Goal: Task Accomplishment & Management: Manage account settings

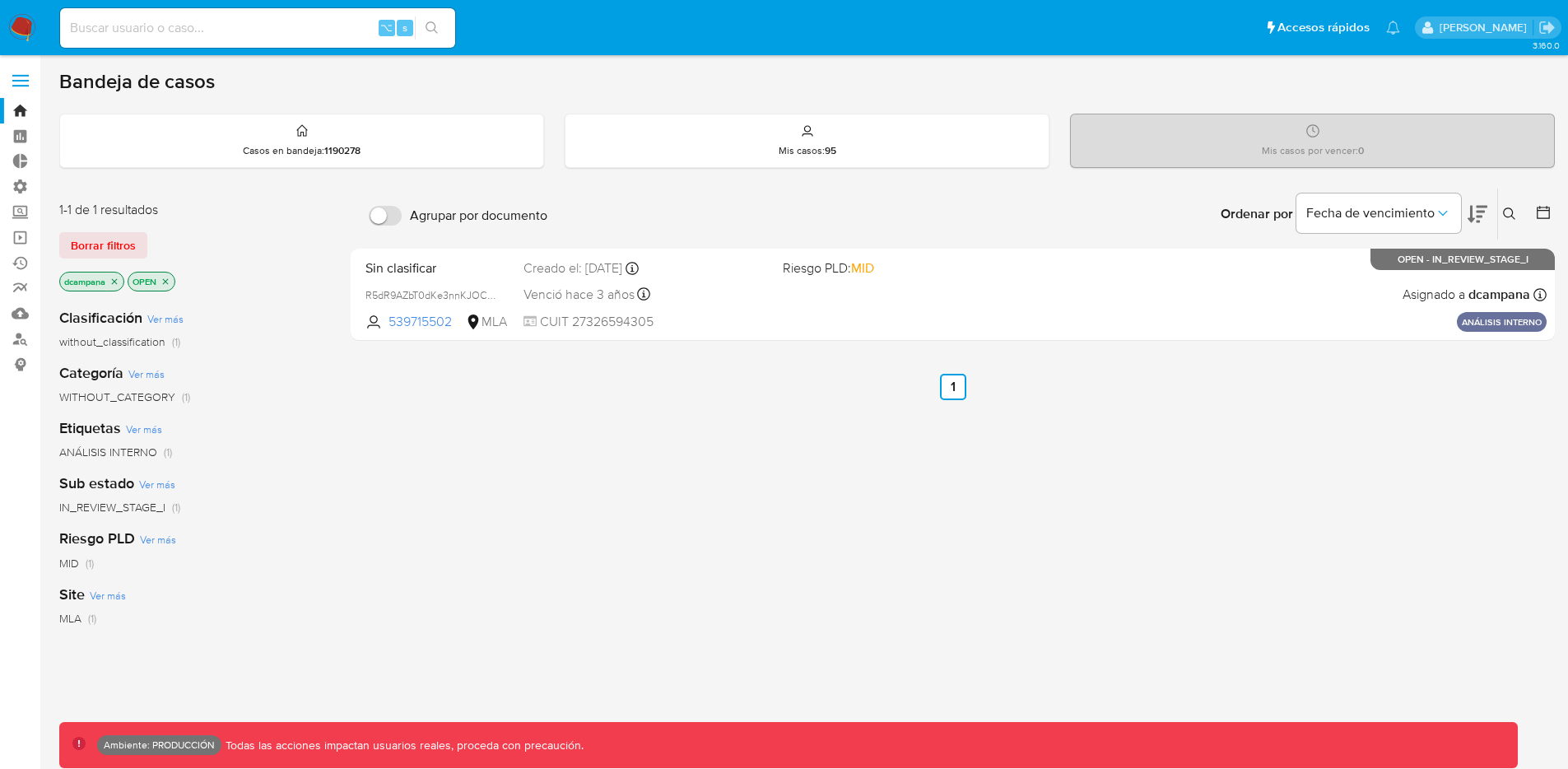
click at [13, 80] on span at bounding box center [20, 81] width 17 height 2
click at [0, 0] on input "checkbox" at bounding box center [0, 0] width 0 height 0
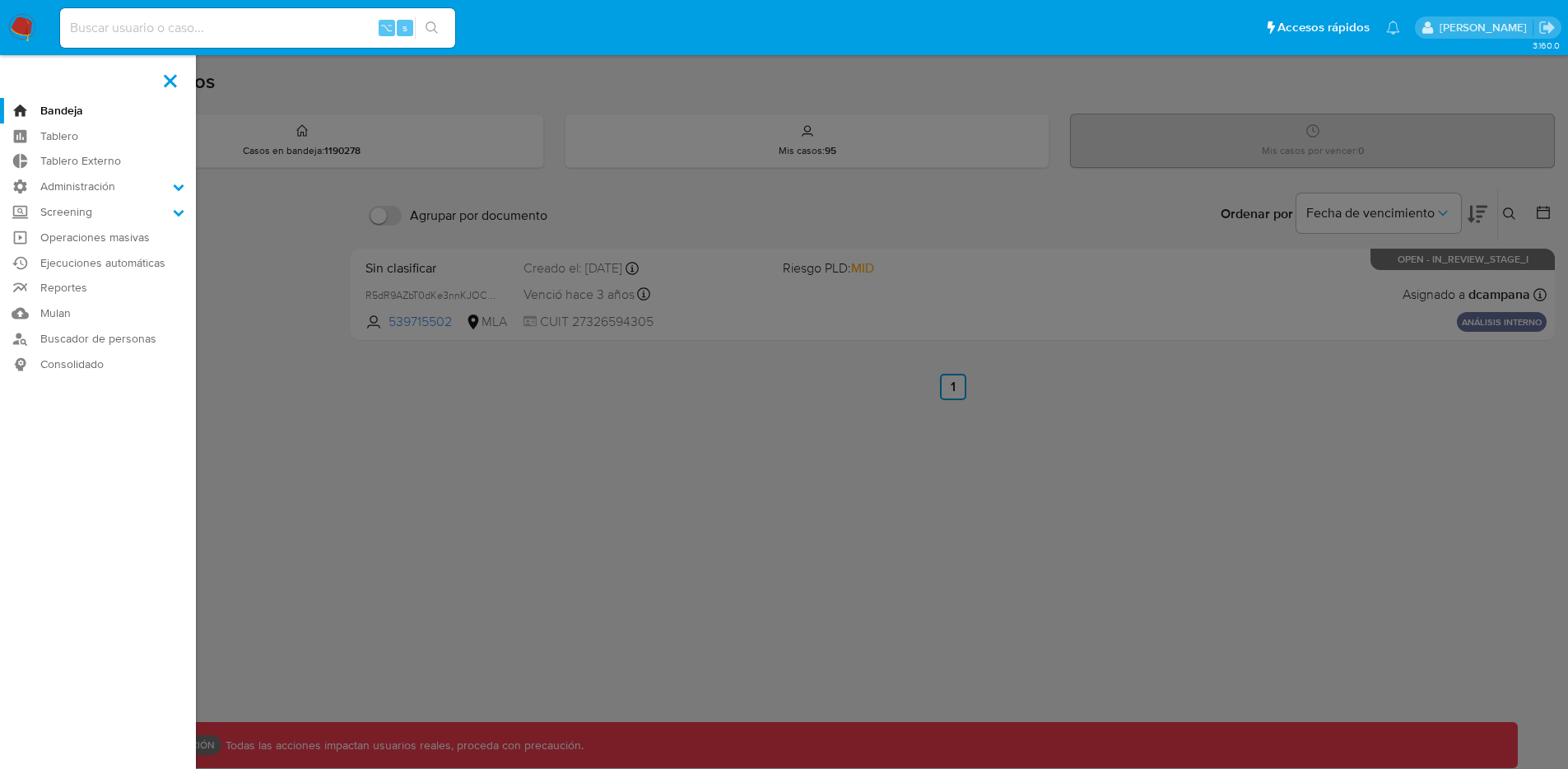
click at [13, 79] on aside "Bandeja Tablero Tablero Externo Administración Reglas Roles Usuarios Equipos Co…" at bounding box center [98, 501] width 196 height 1003
click at [83, 179] on label "Administración" at bounding box center [98, 186] width 196 height 26
click at [0, 0] on input "Administración" at bounding box center [0, 0] width 0 height 0
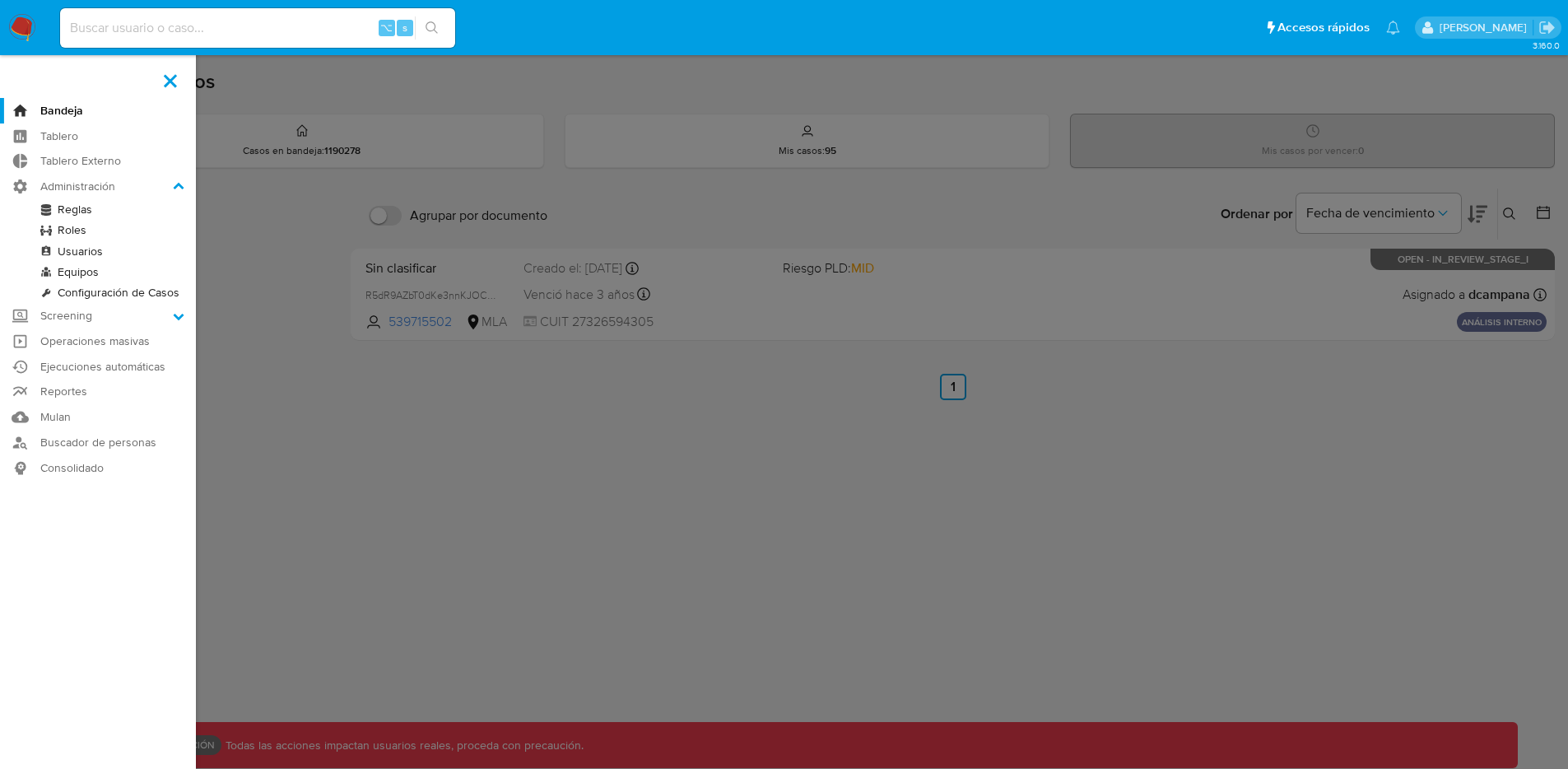
click at [66, 228] on link "Roles" at bounding box center [98, 230] width 196 height 21
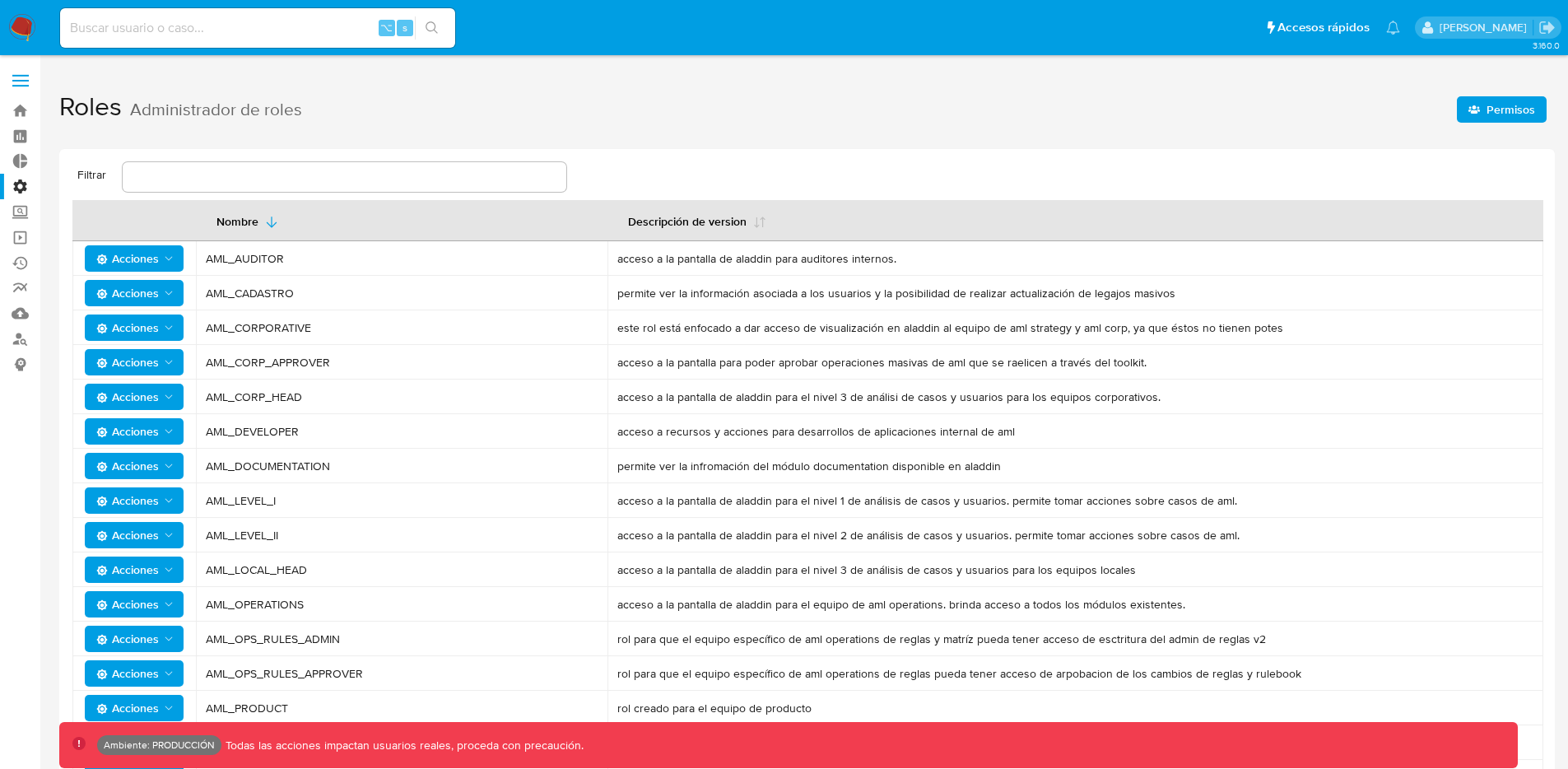
click at [1488, 106] on span "Permisos" at bounding box center [1510, 110] width 49 height 26
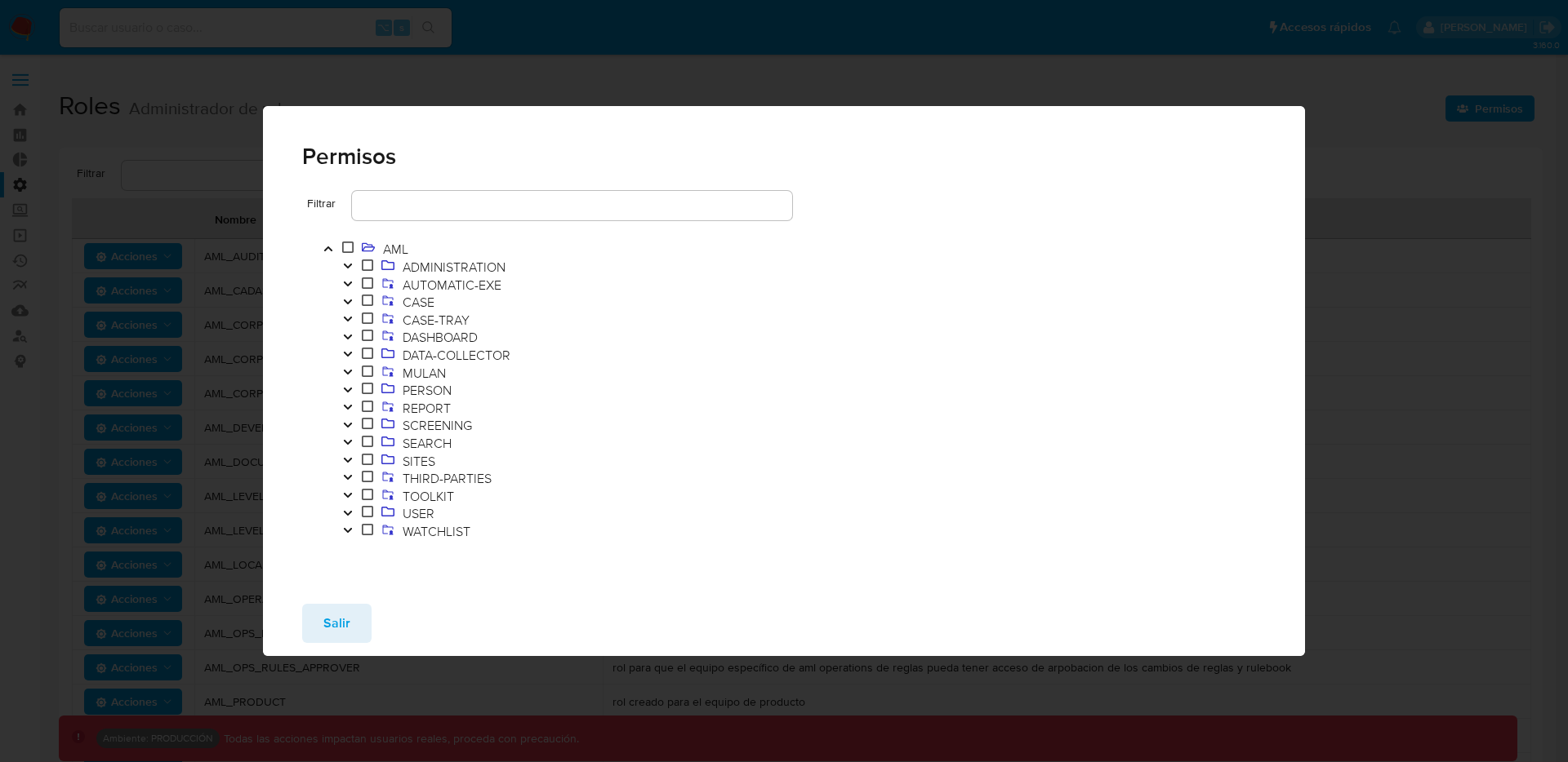
click at [350, 368] on icon "Toggle" at bounding box center [348, 372] width 12 height 10
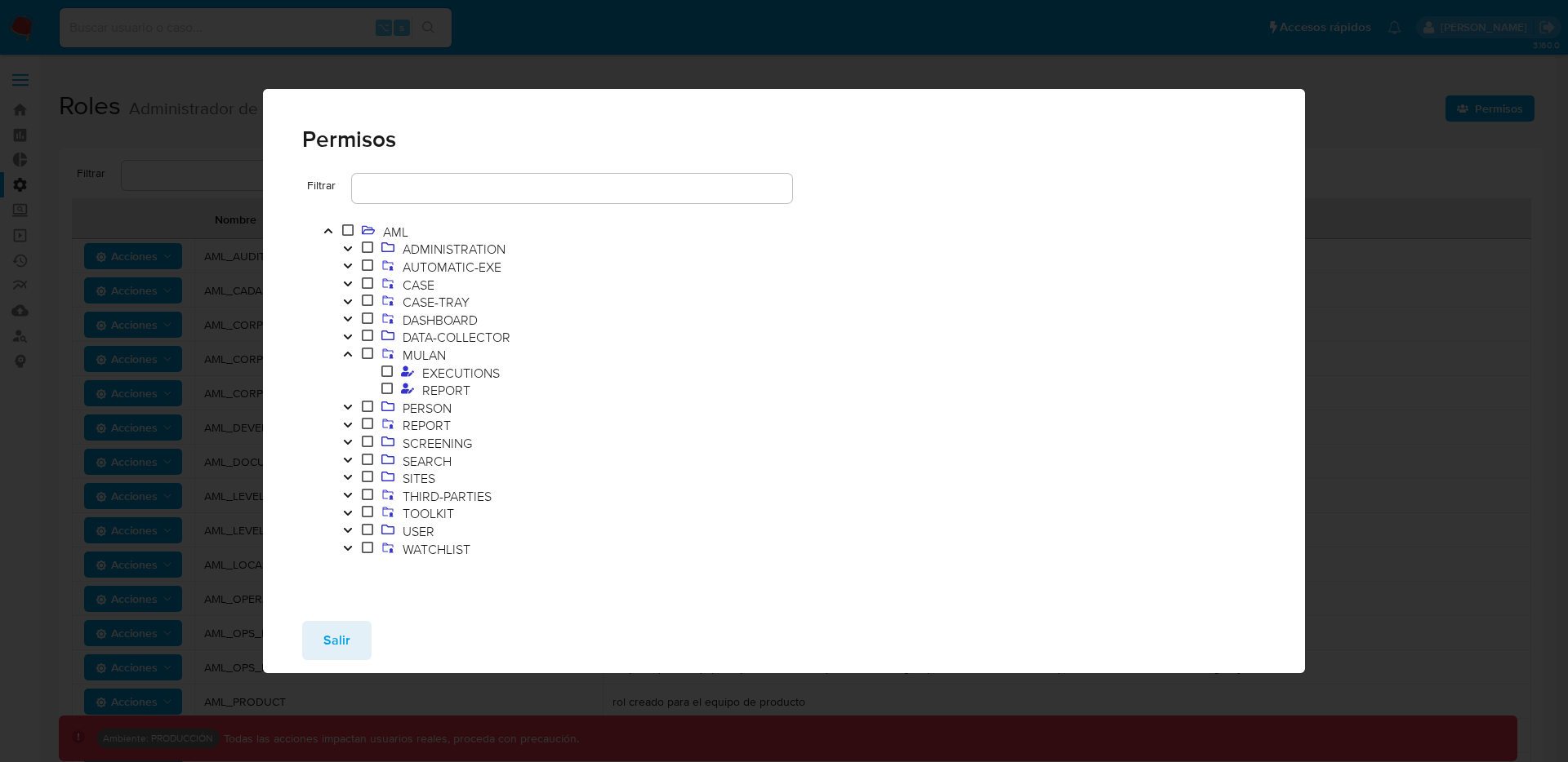
click at [351, 356] on icon "Toggle" at bounding box center [348, 354] width 12 height 10
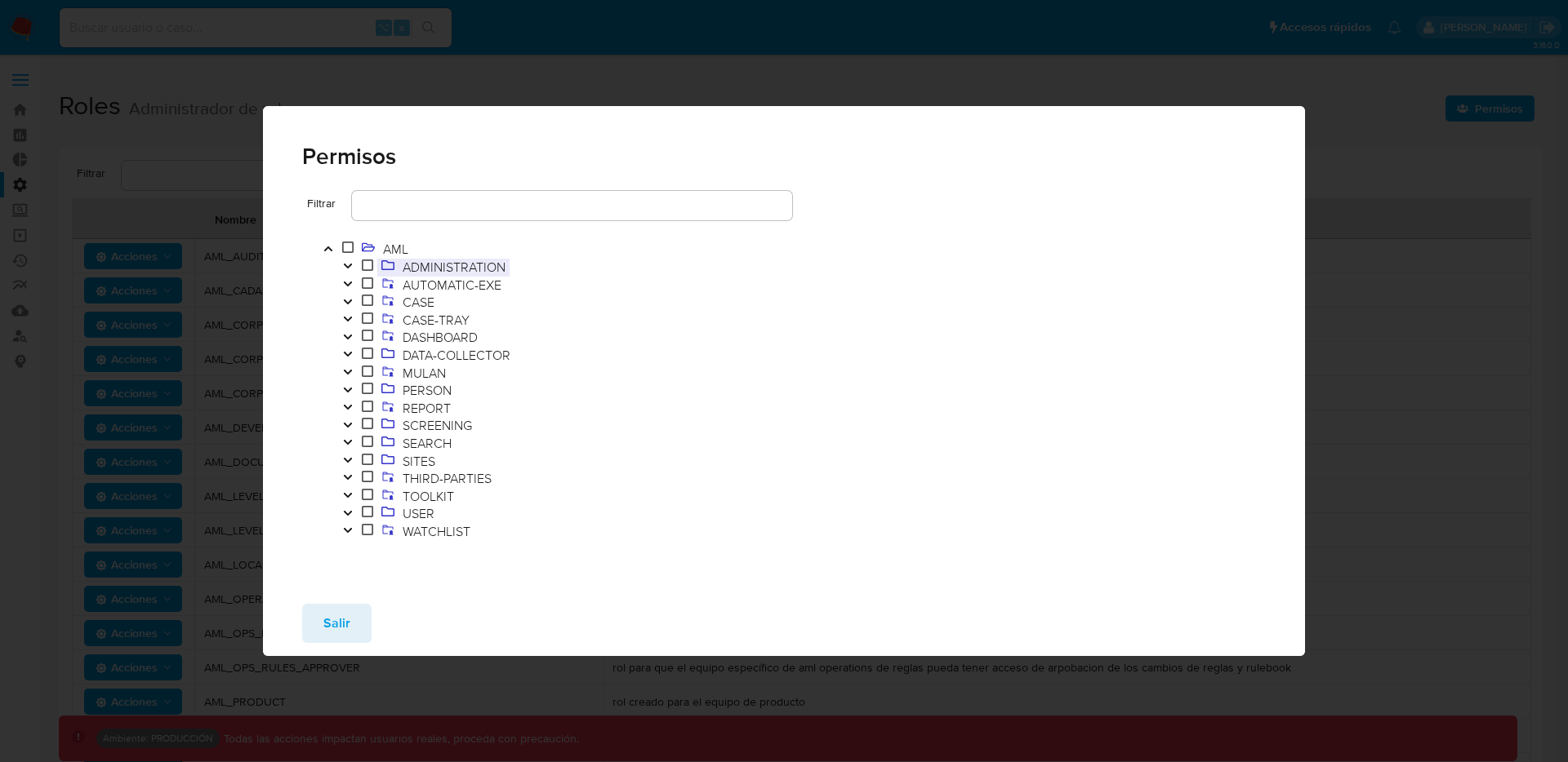
click at [460, 273] on span "ADMINISTRATION" at bounding box center [454, 267] width 111 height 18
click at [458, 280] on span "AUTOMATIC-EXE" at bounding box center [452, 284] width 107 height 18
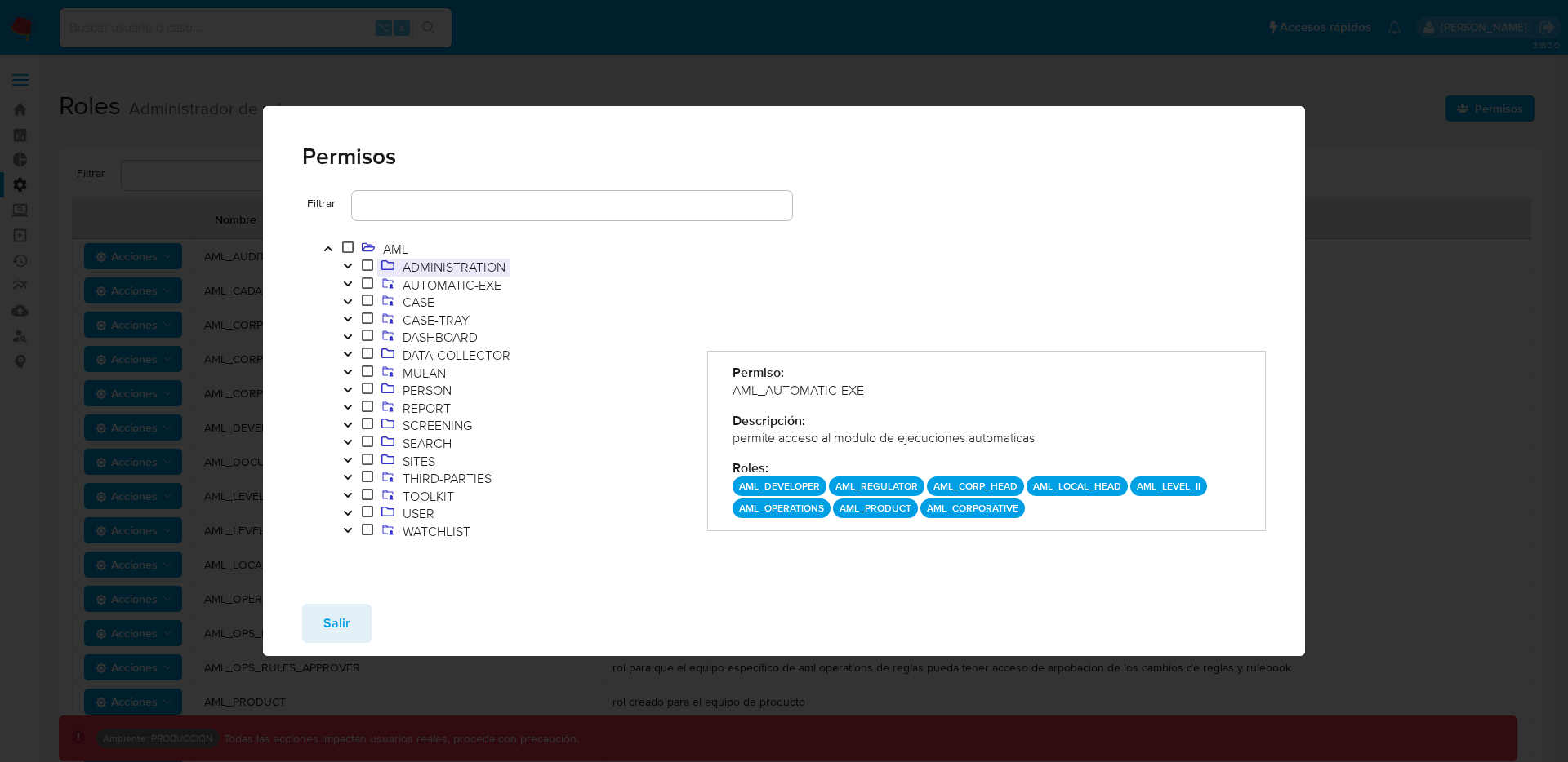
click at [457, 267] on span "ADMINISTRATION" at bounding box center [454, 267] width 111 height 18
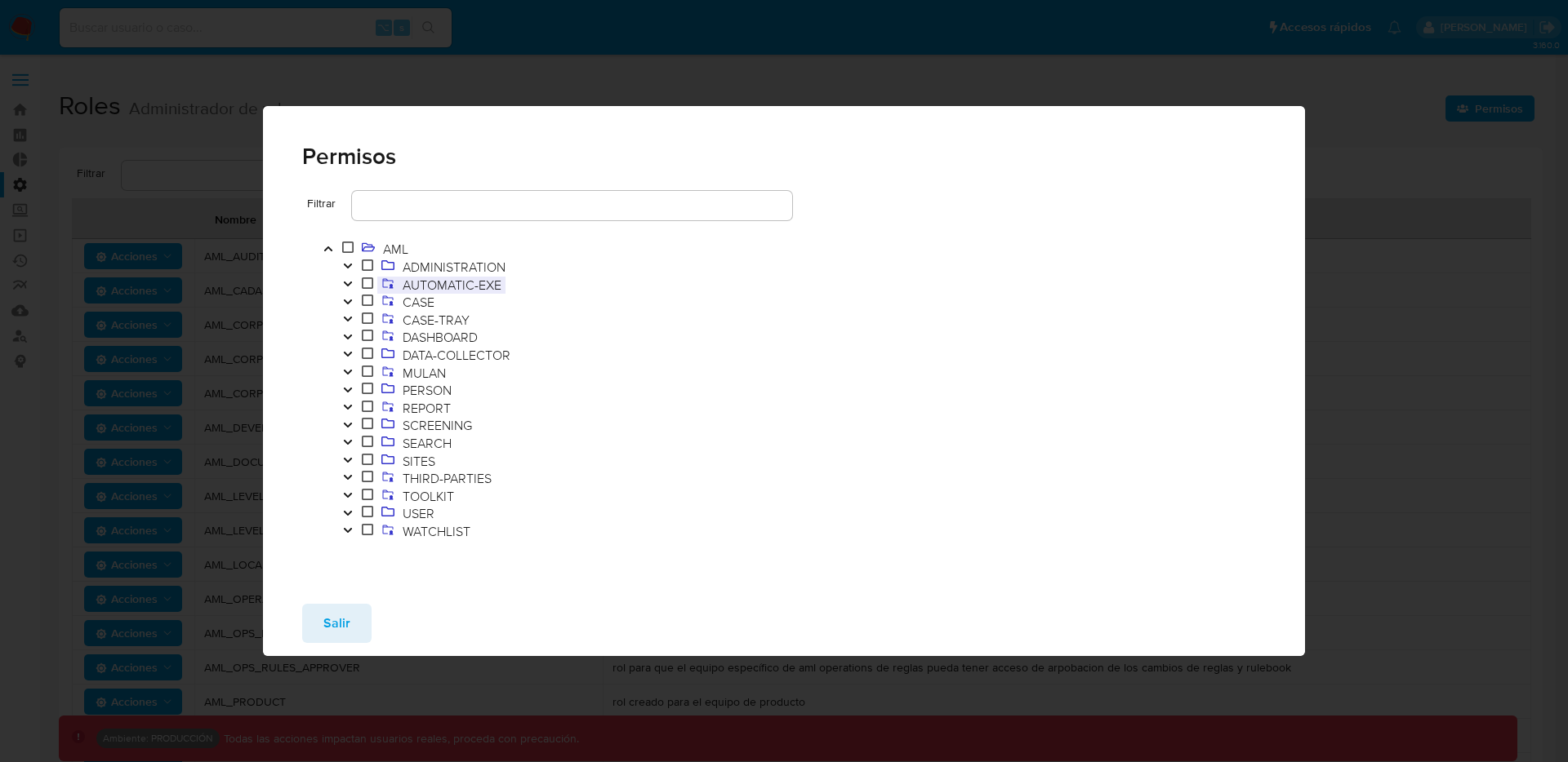
click at [445, 280] on span "AUTOMATIC-EXE" at bounding box center [452, 284] width 107 height 18
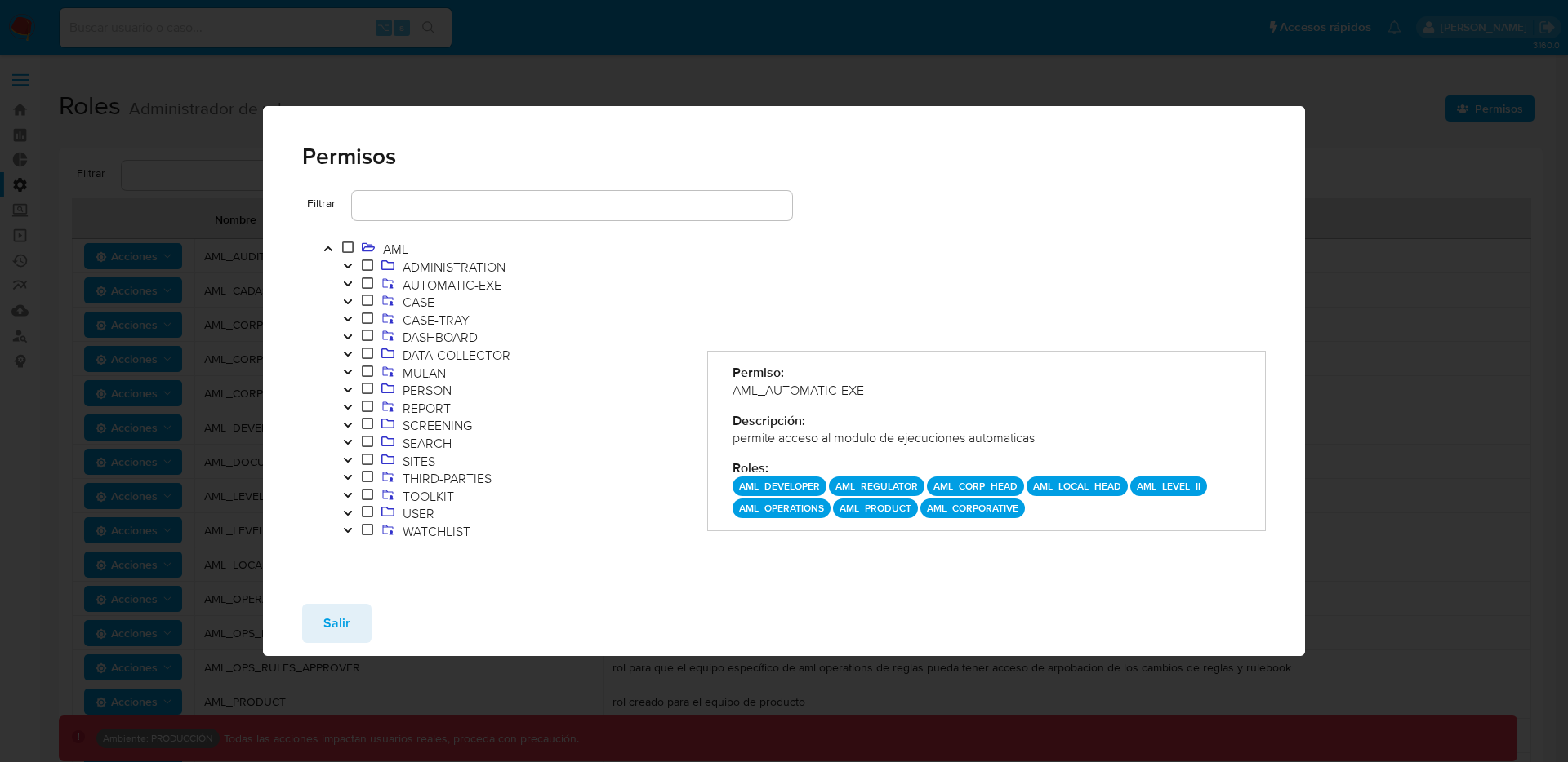
click at [344, 267] on icon "Toggle" at bounding box center [348, 267] width 12 height 10
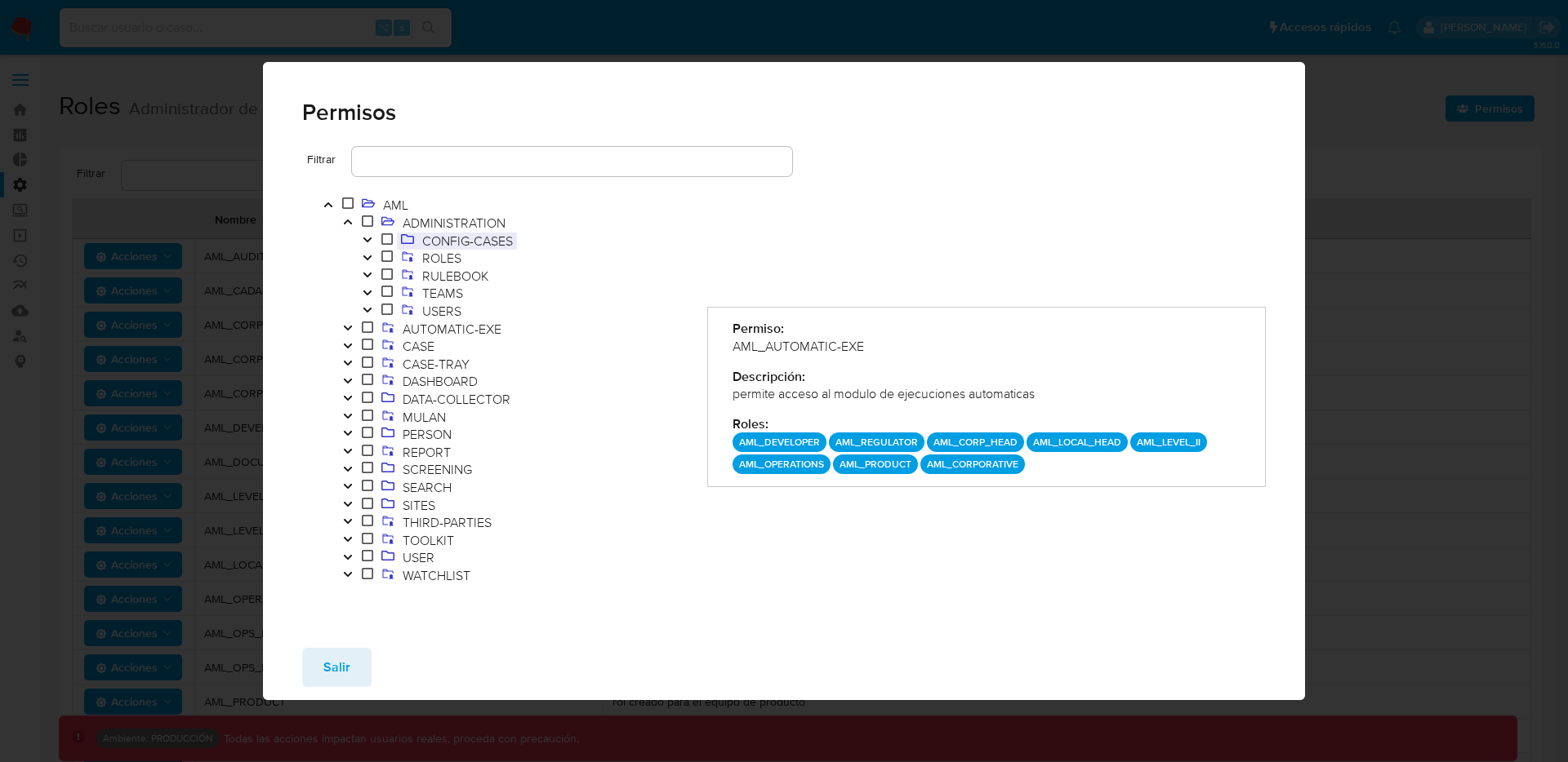
click at [431, 244] on span "CONFIG-CASES" at bounding box center [467, 241] width 99 height 18
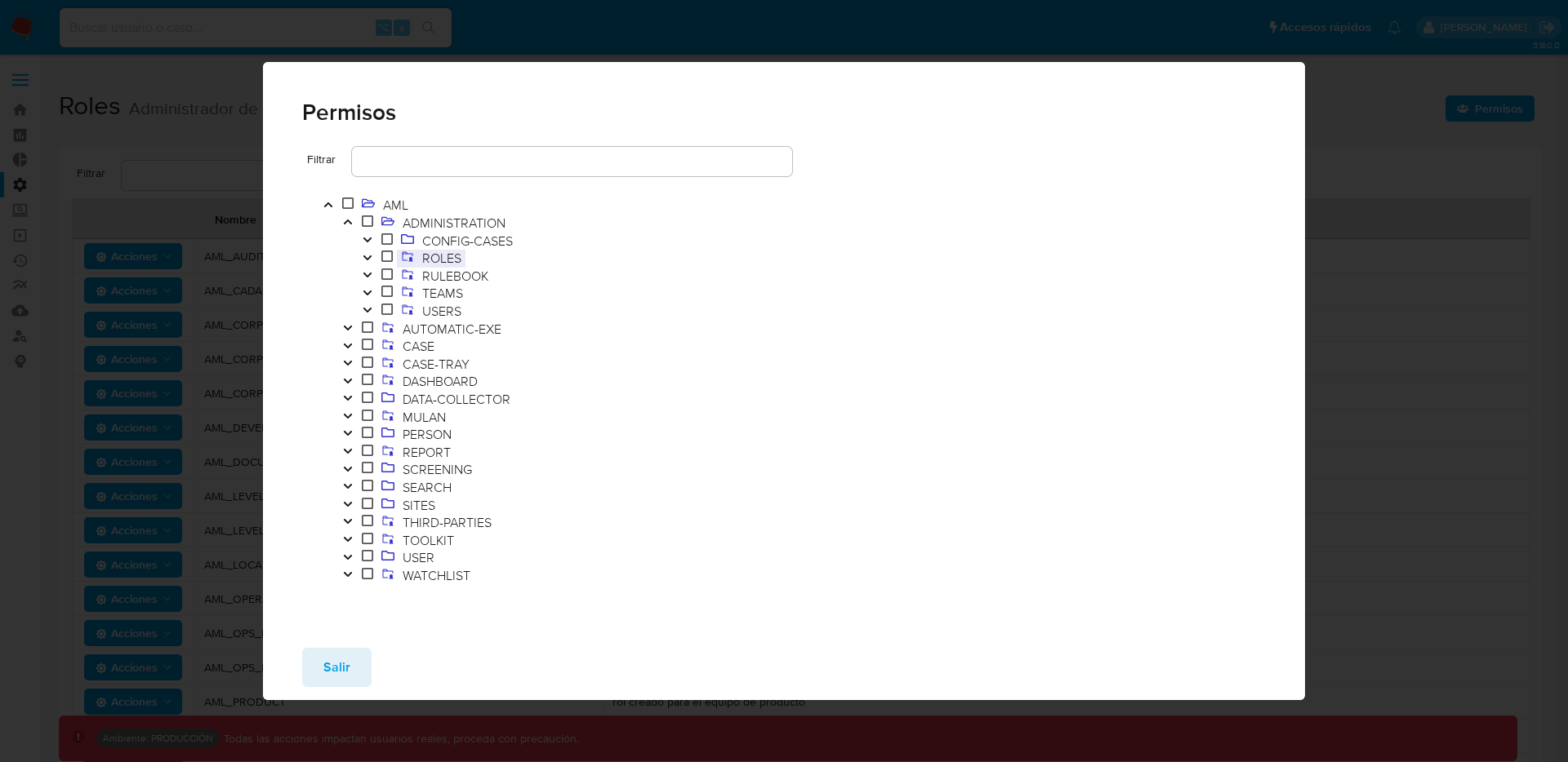
click at [446, 253] on span "ROLES" at bounding box center [441, 258] width 47 height 18
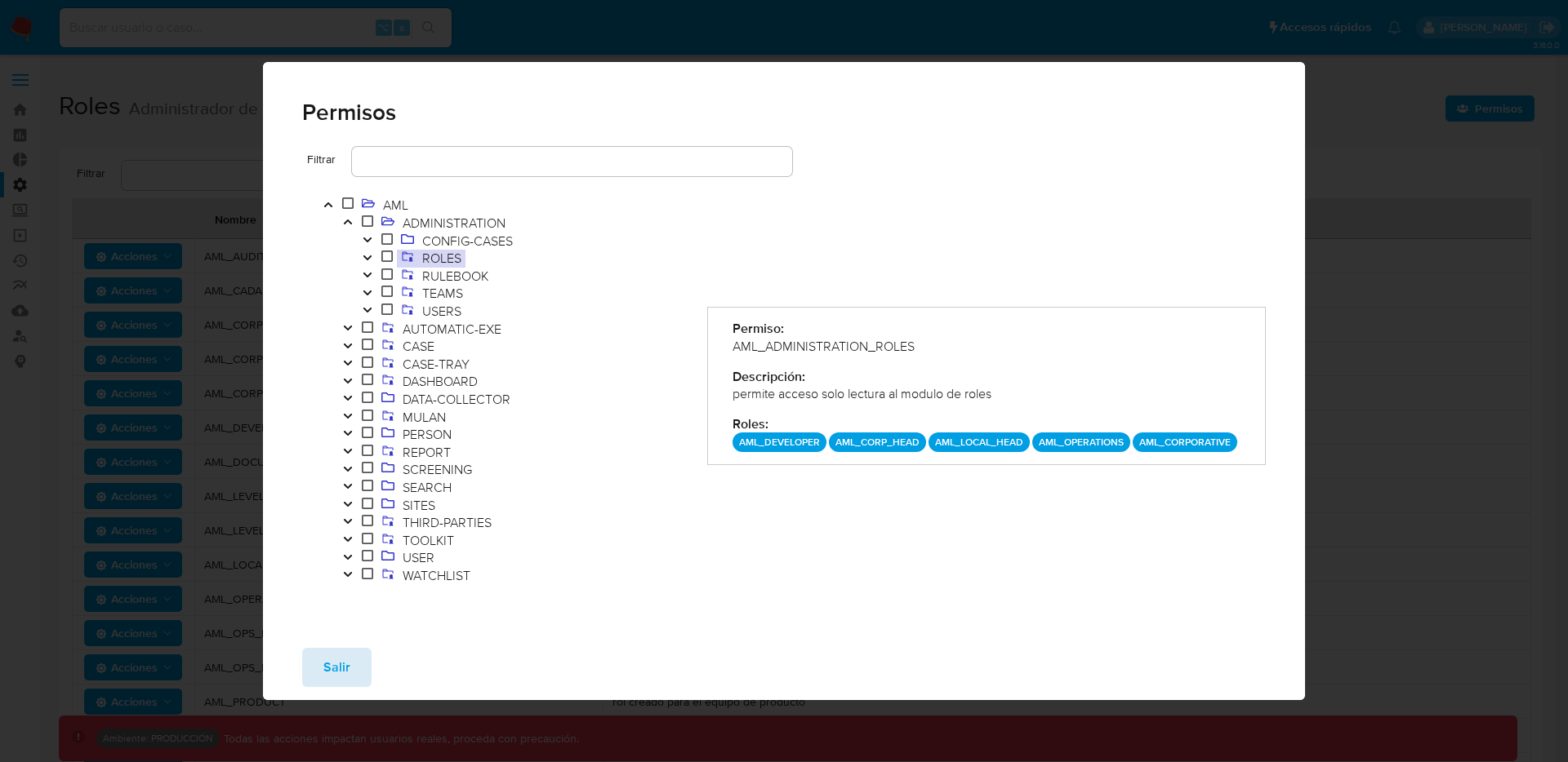
click at [330, 653] on span "Salir" at bounding box center [336, 667] width 27 height 36
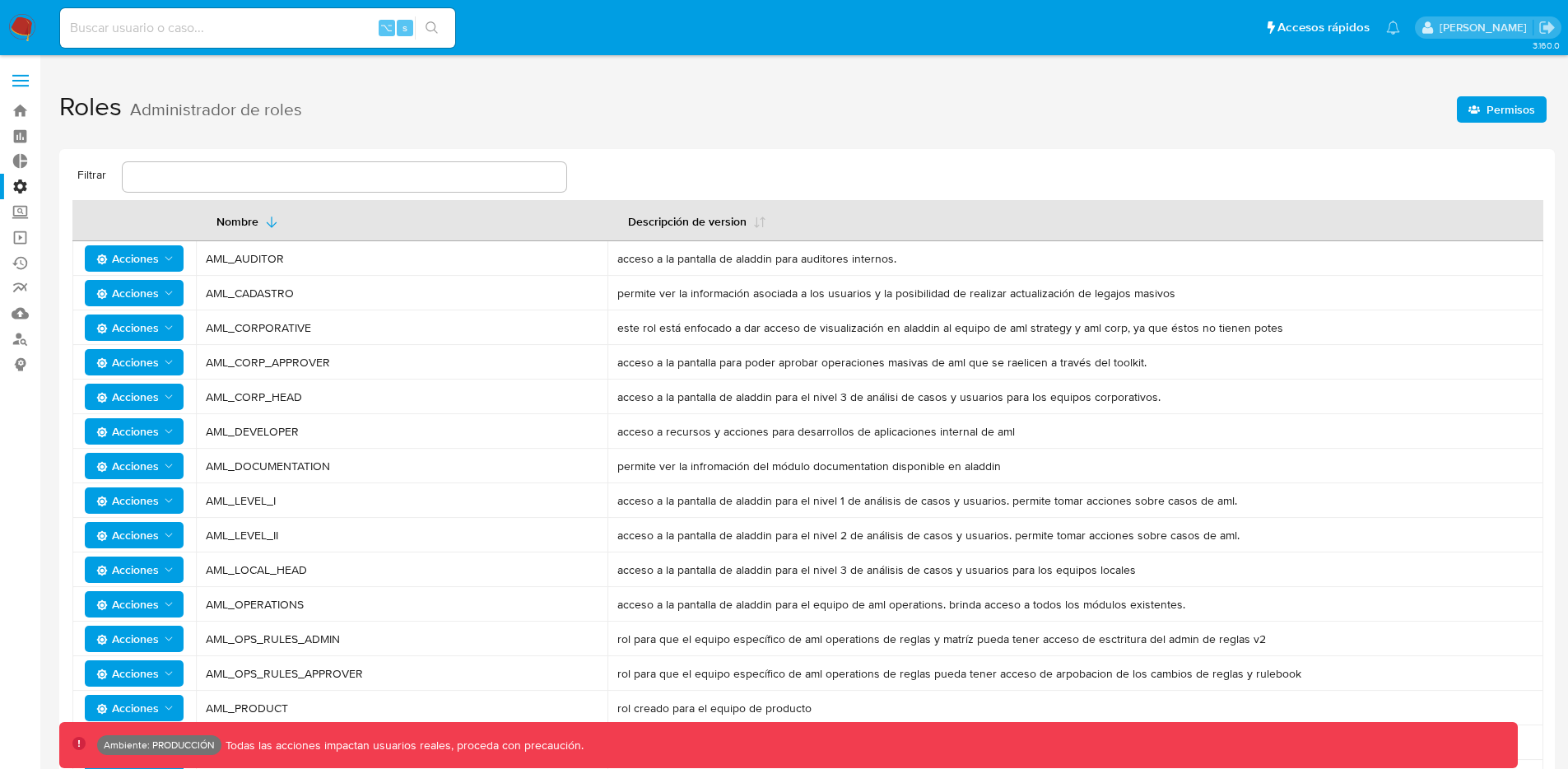
click at [18, 59] on aside "Bandeja Tablero Tablero Externo Administración Reglas Roles Usuarios Equipos Co…" at bounding box center [20, 560] width 41 height 1121
click at [16, 66] on label at bounding box center [20, 81] width 41 height 35
click at [0, 0] on input "checkbox" at bounding box center [0, 0] width 0 height 0
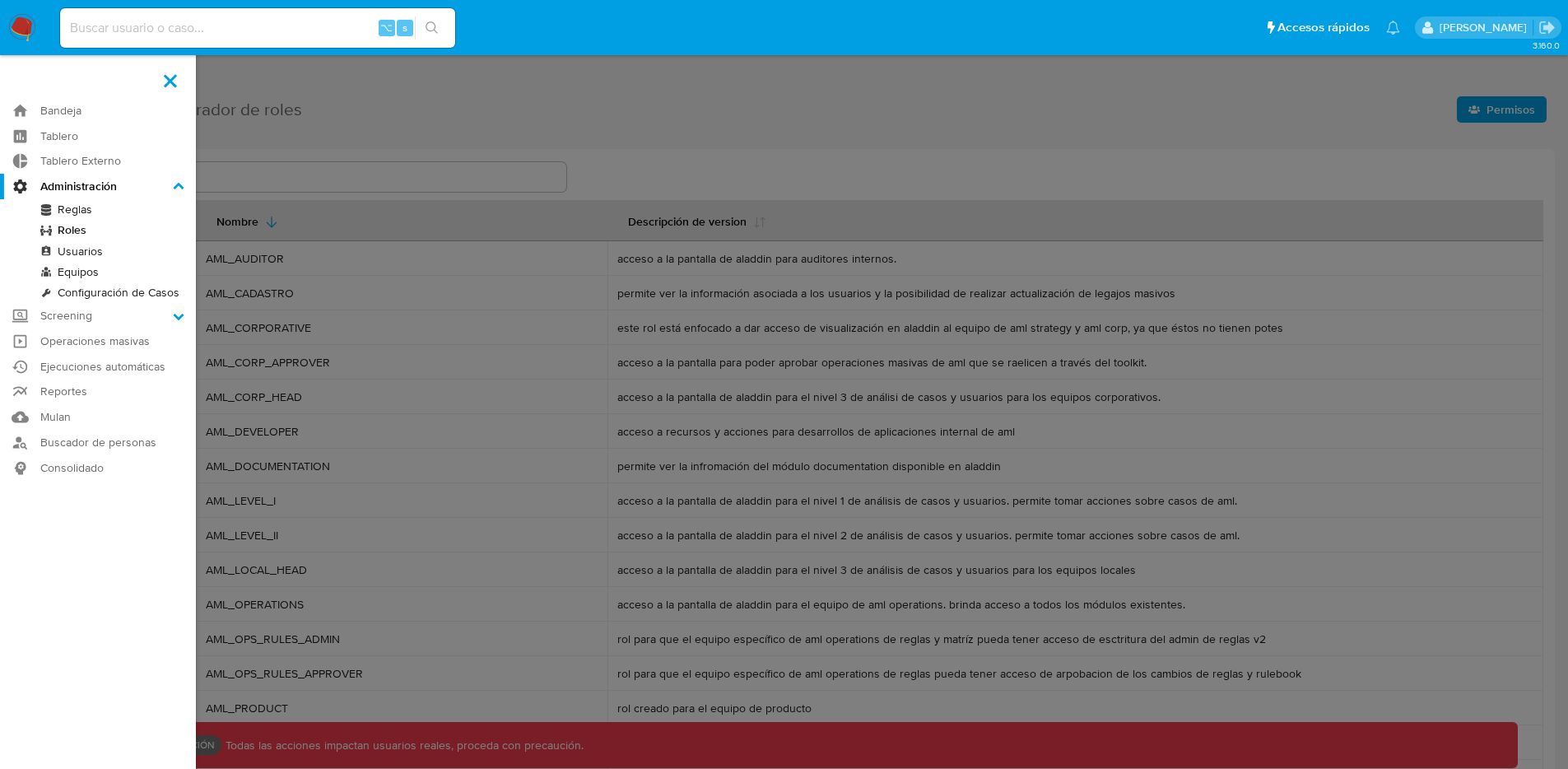
click at [1368, 169] on label at bounding box center [784, 384] width 1568 height 769
click at [0, 0] on input "checkbox" at bounding box center [0, 0] width 0 height 0
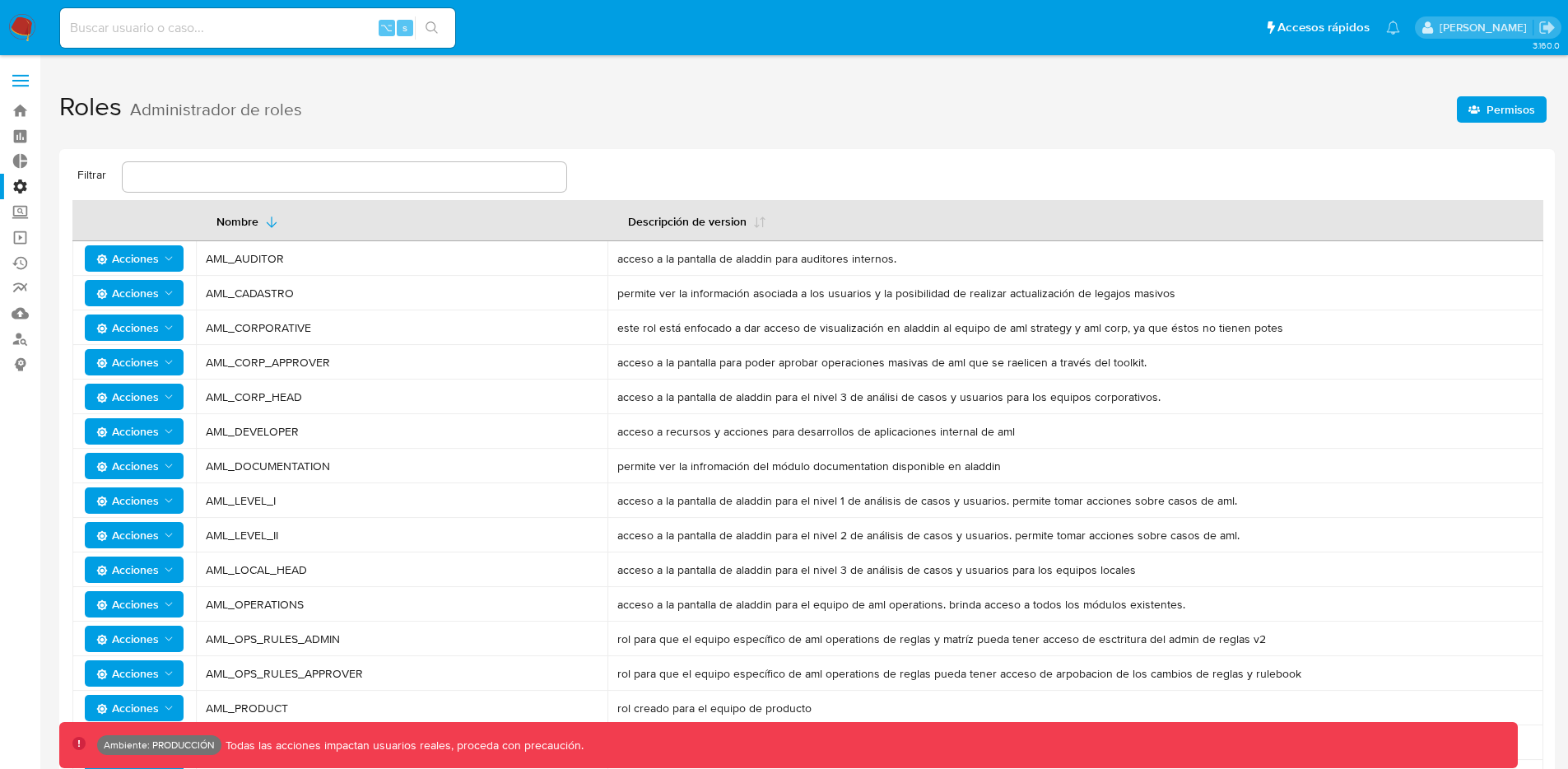
click at [1484, 118] on span "Permisos" at bounding box center [1501, 109] width 67 height 23
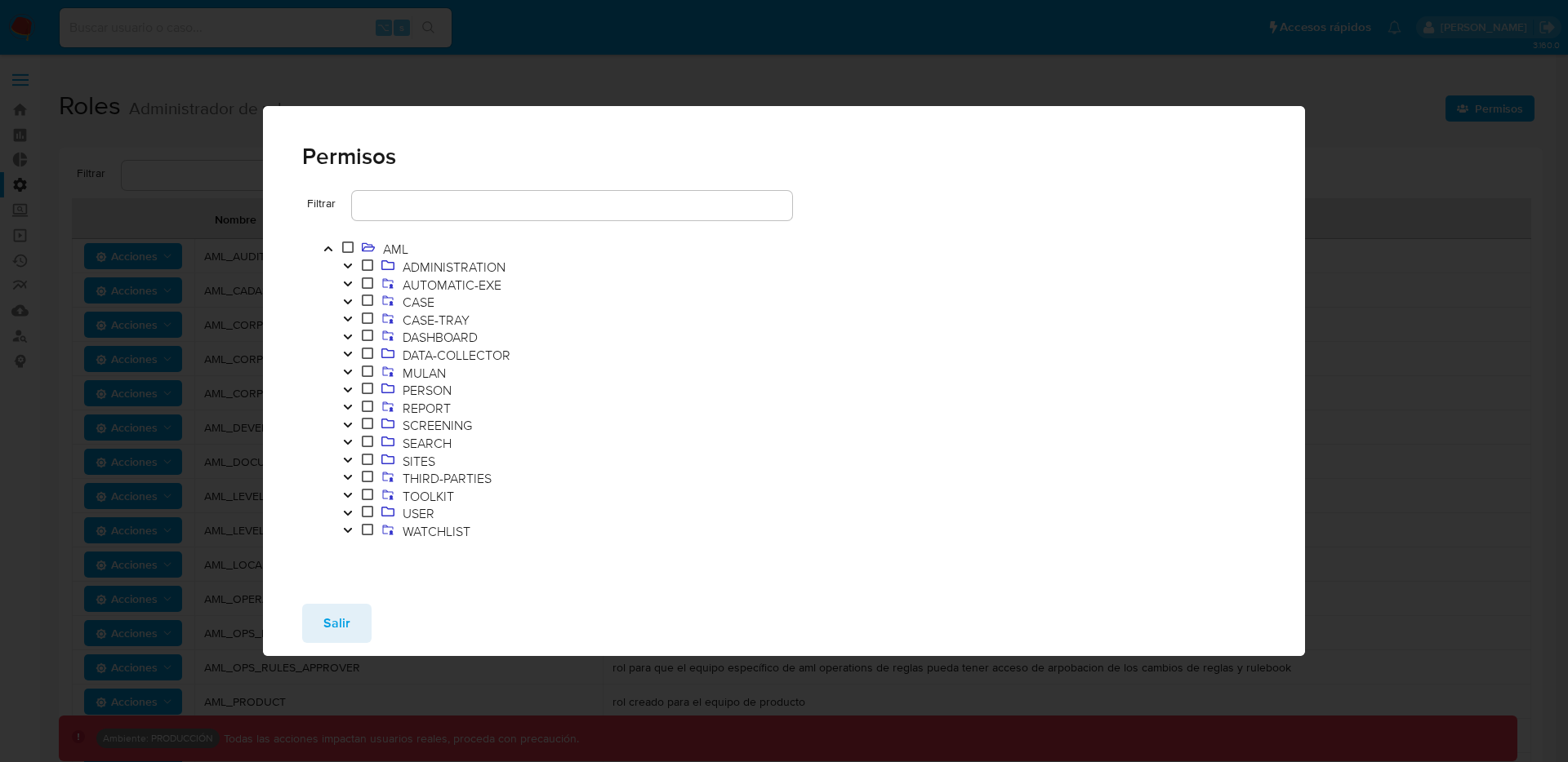
click at [349, 262] on icon "Toggle" at bounding box center [348, 267] width 12 height 10
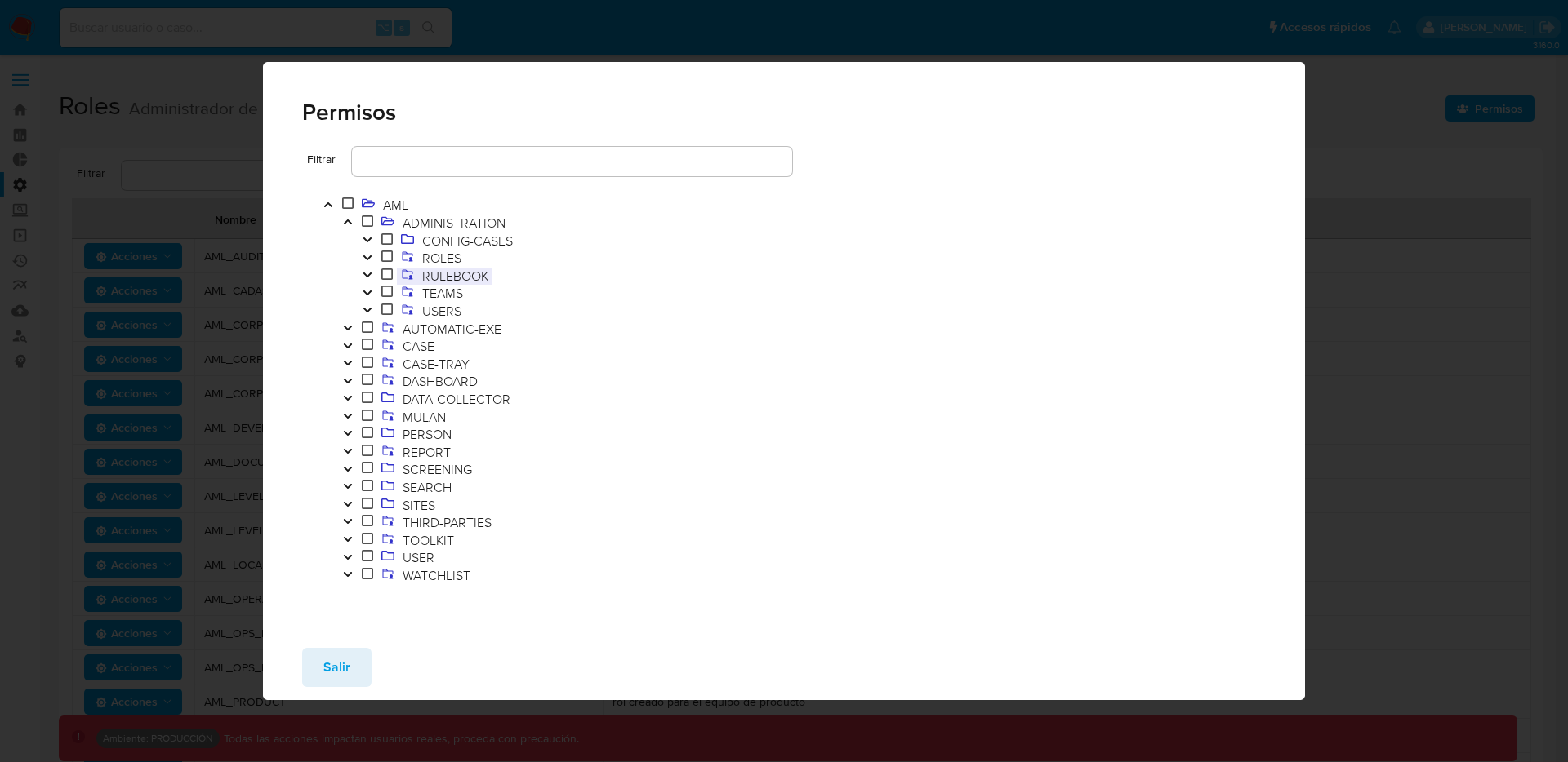
click at [464, 278] on span "RULEBOOK" at bounding box center [454, 275] width 74 height 18
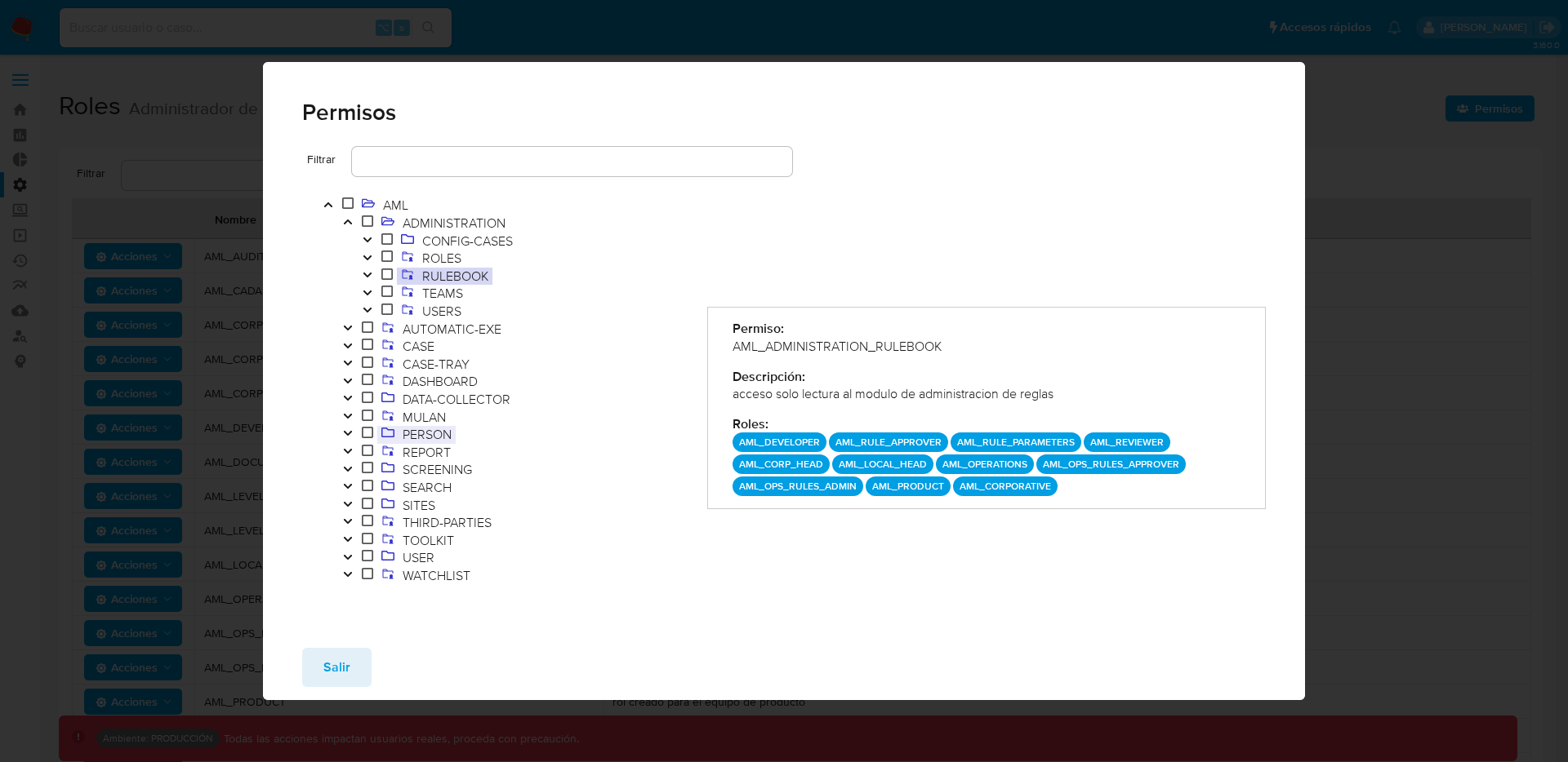
click at [441, 438] on span "PERSON" at bounding box center [428, 434] width 57 height 18
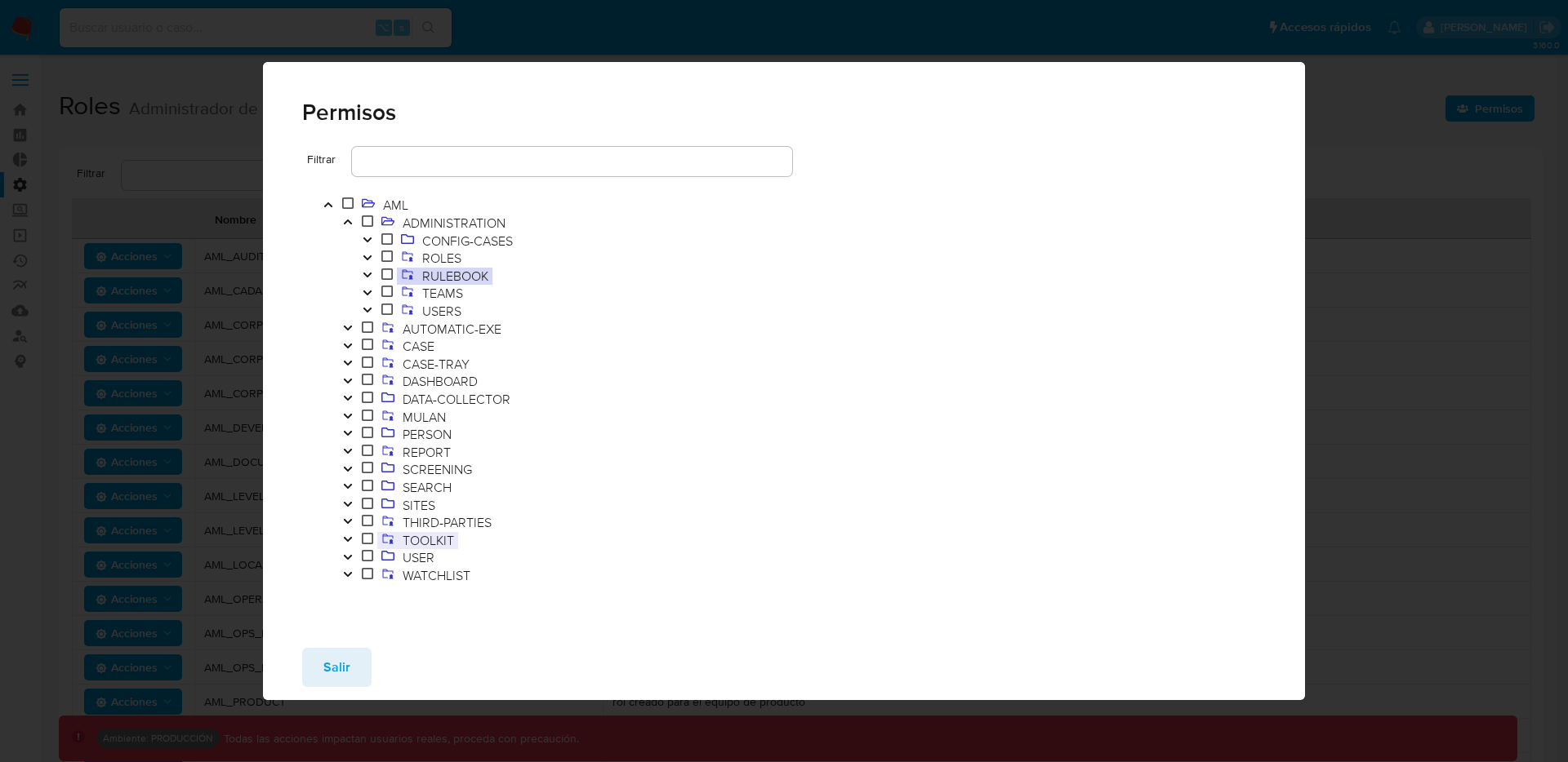
click at [436, 542] on span "TOOLKIT" at bounding box center [429, 540] width 59 height 18
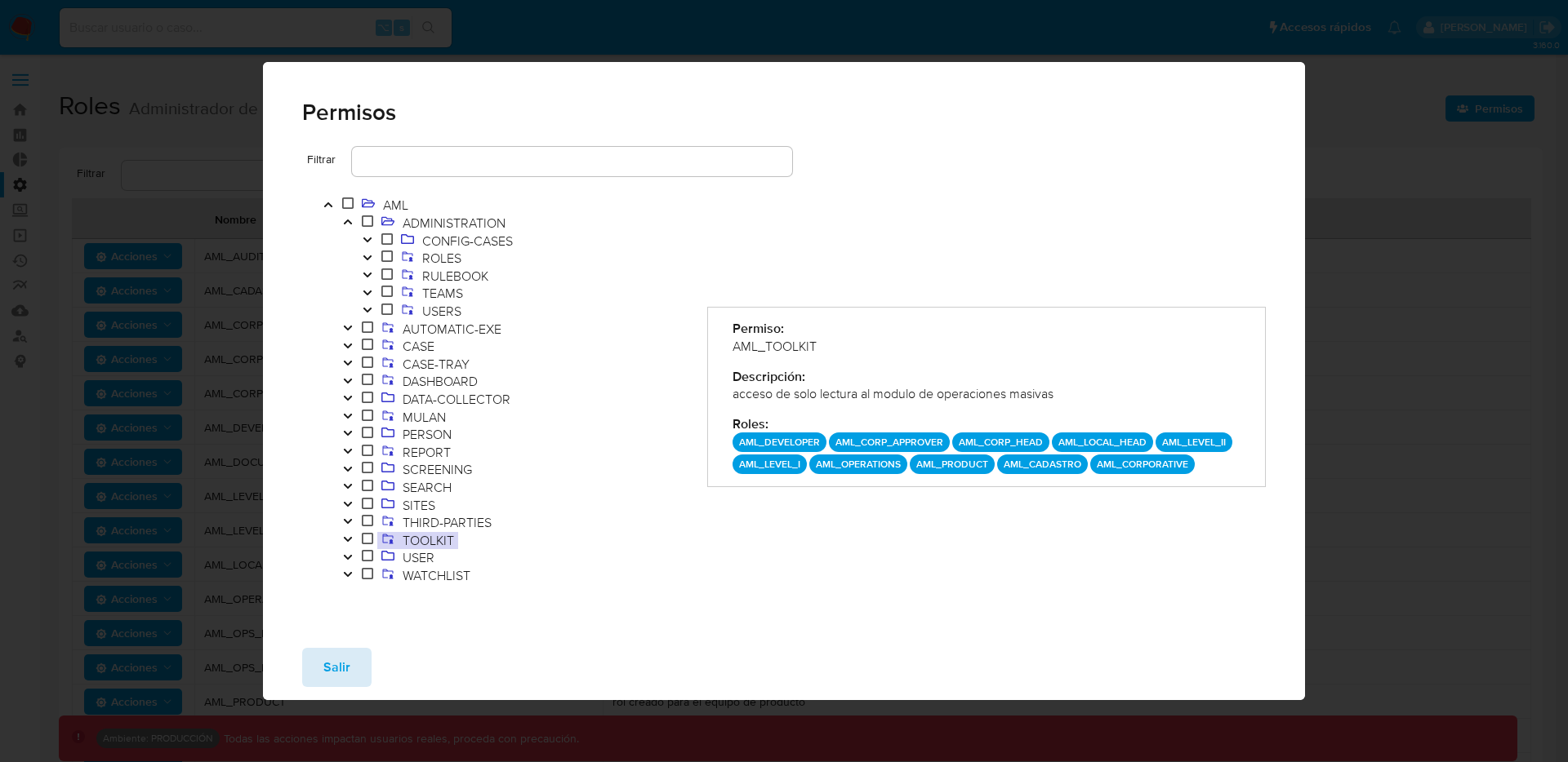
click at [327, 662] on span "Salir" at bounding box center [336, 667] width 27 height 36
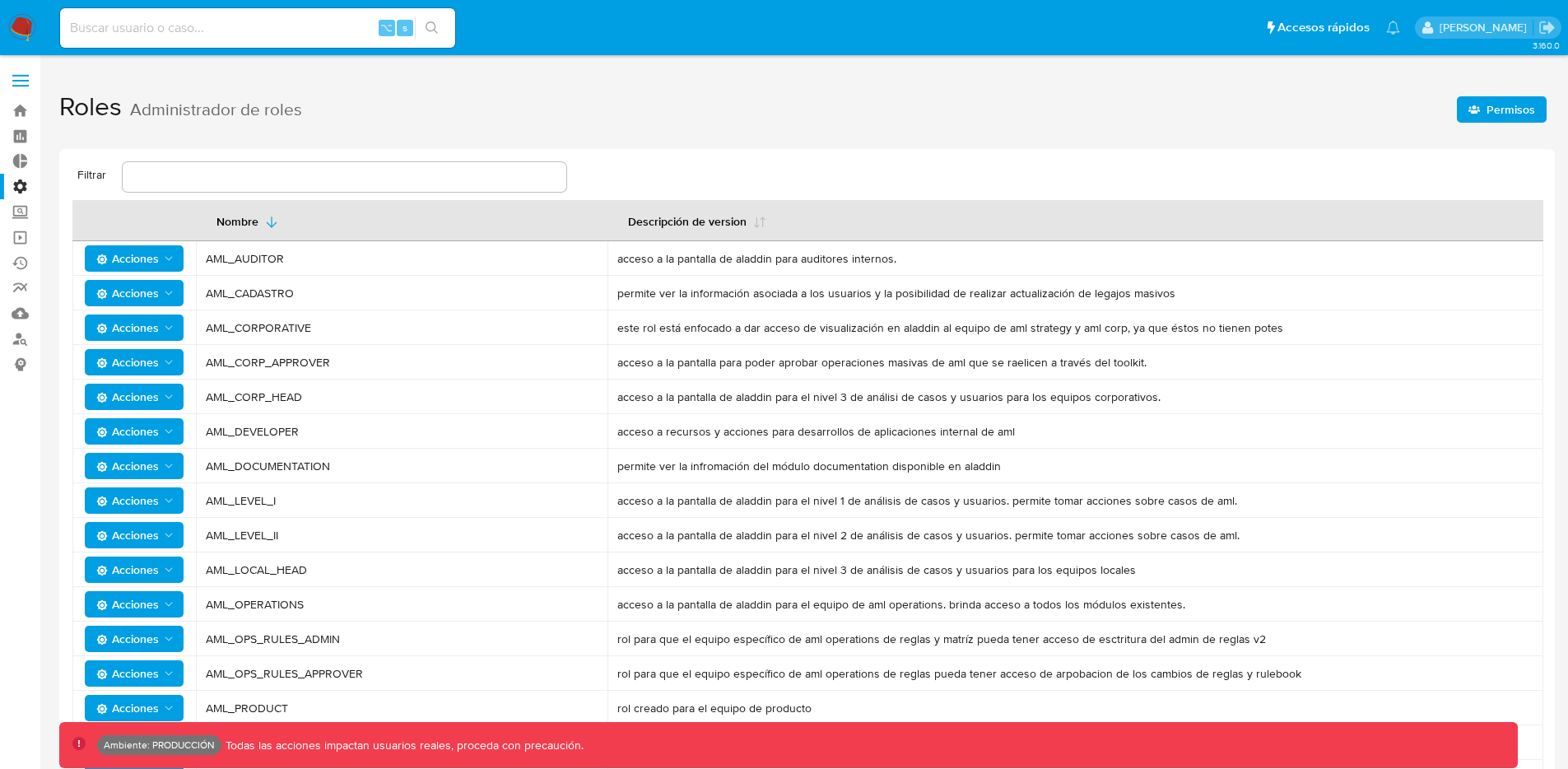
click at [21, 85] on span at bounding box center [20, 86] width 17 height 2
click at [0, 0] on input "checkbox" at bounding box center [0, 0] width 0 height 0
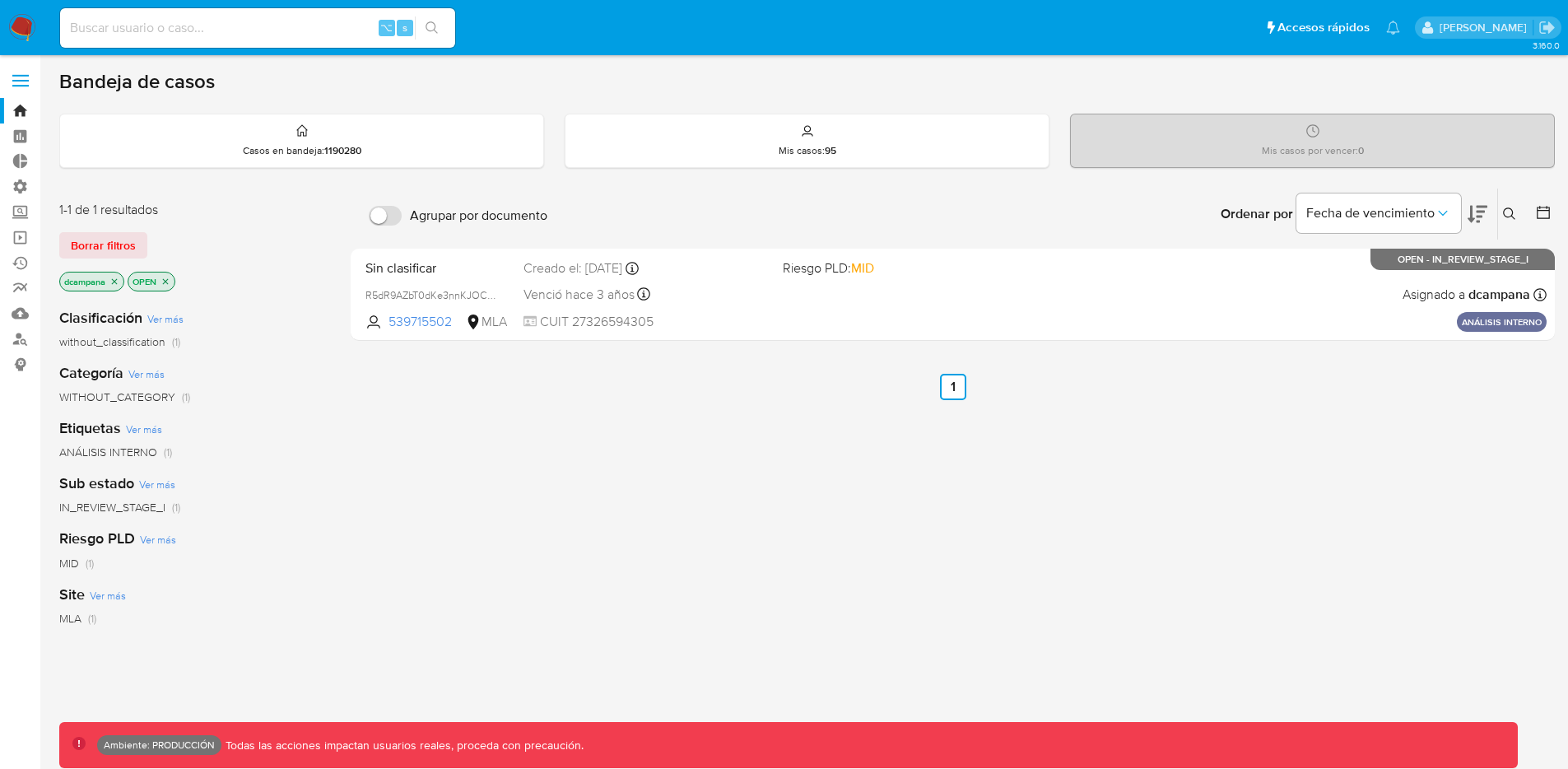
click at [9, 78] on label at bounding box center [20, 81] width 41 height 35
click at [0, 0] on input "checkbox" at bounding box center [0, 0] width 0 height 0
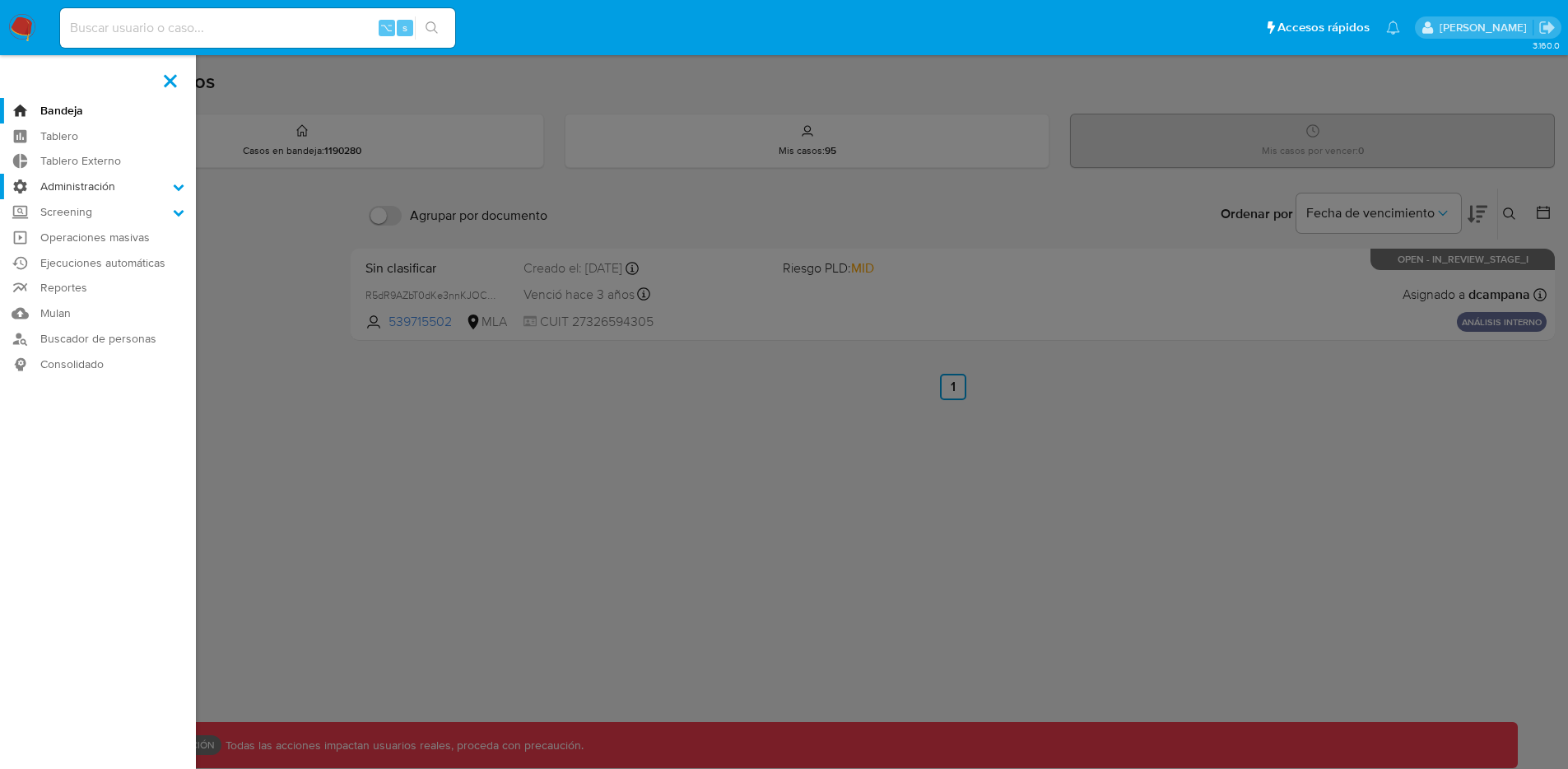
click at [68, 187] on label "Administración" at bounding box center [98, 186] width 196 height 26
click at [0, 0] on input "Administración" at bounding box center [0, 0] width 0 height 0
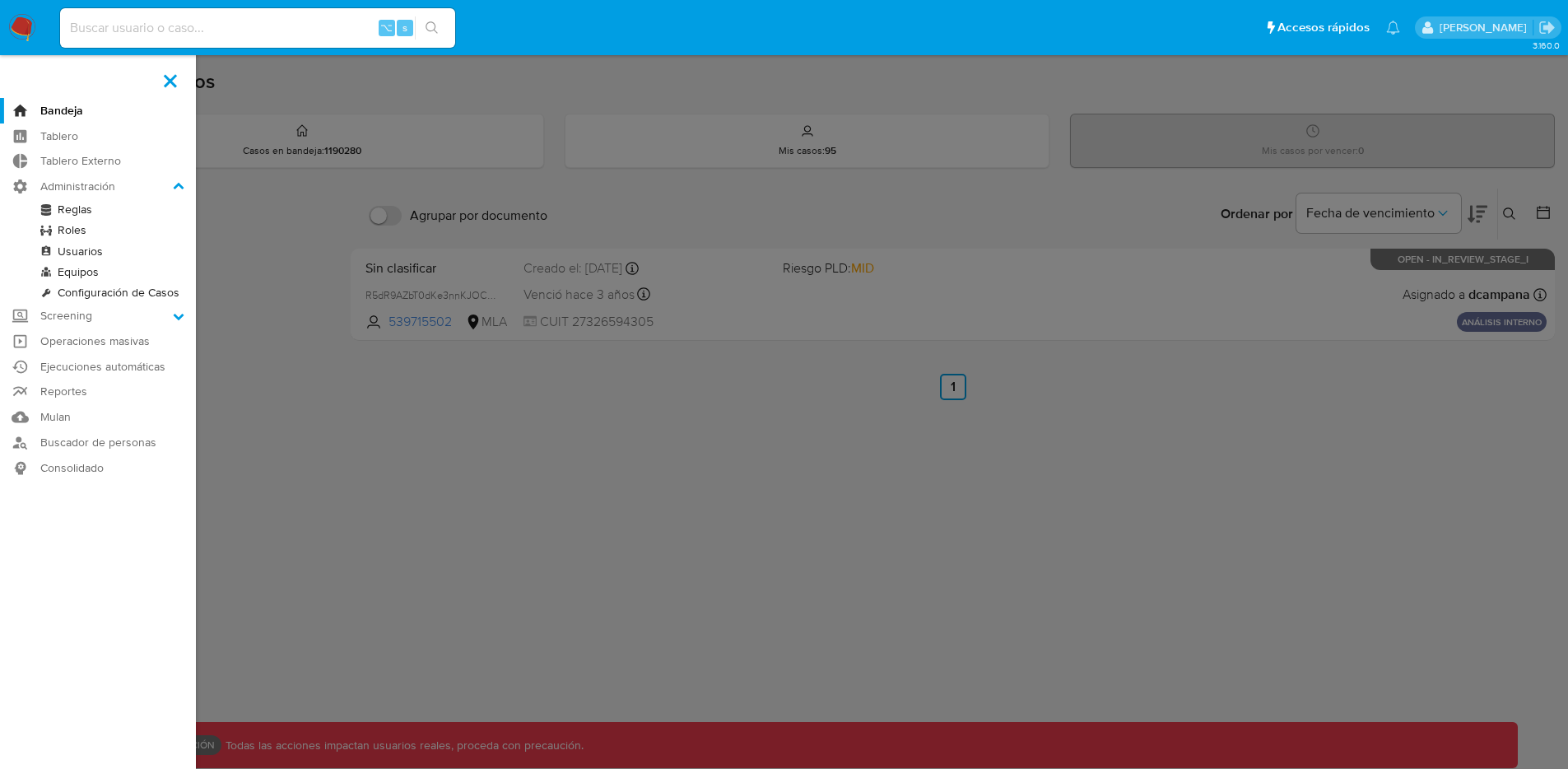
click at [66, 226] on link "Roles" at bounding box center [98, 230] width 196 height 21
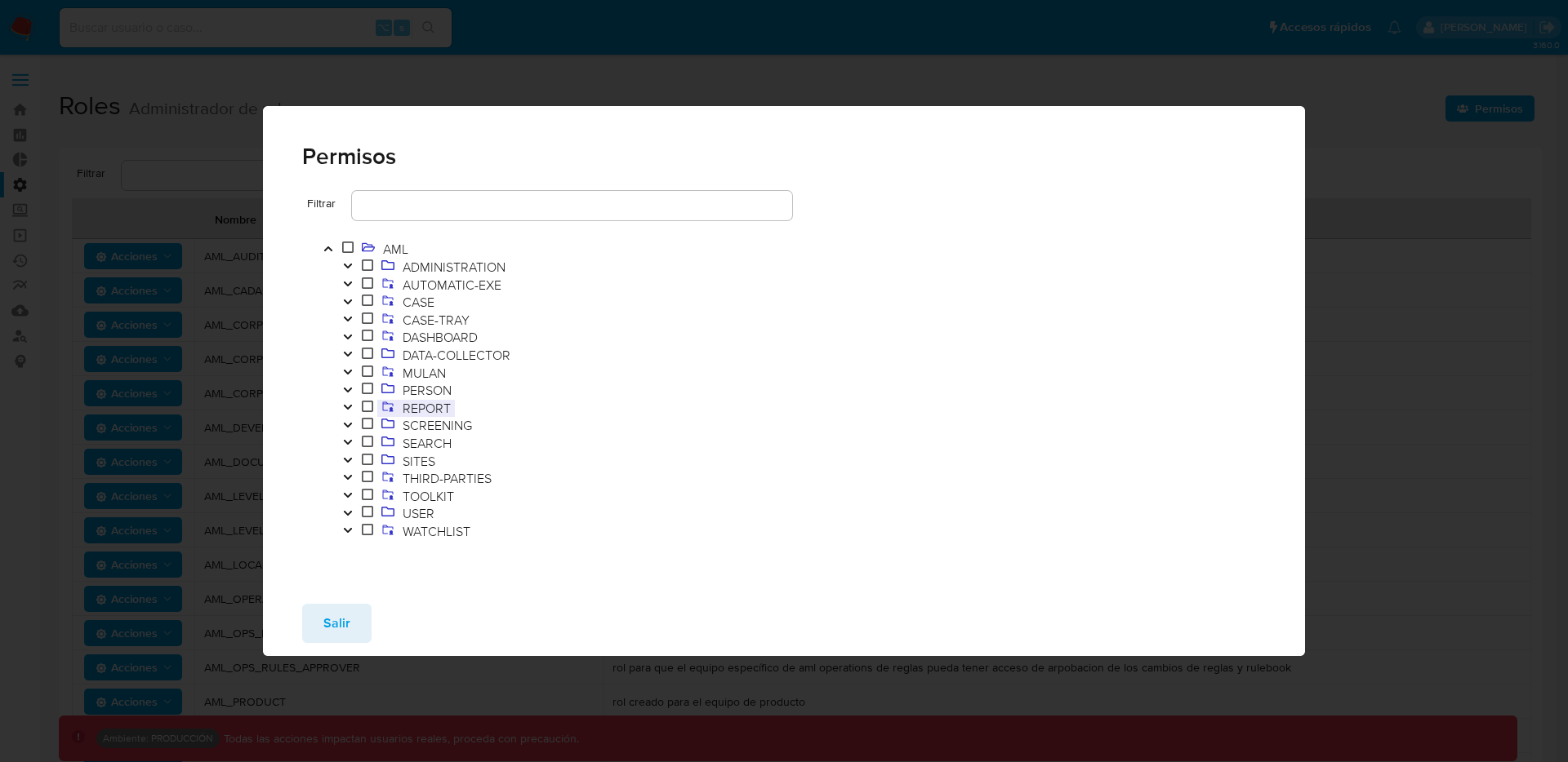
click at [440, 405] on span "REPORT" at bounding box center [427, 408] width 56 height 18
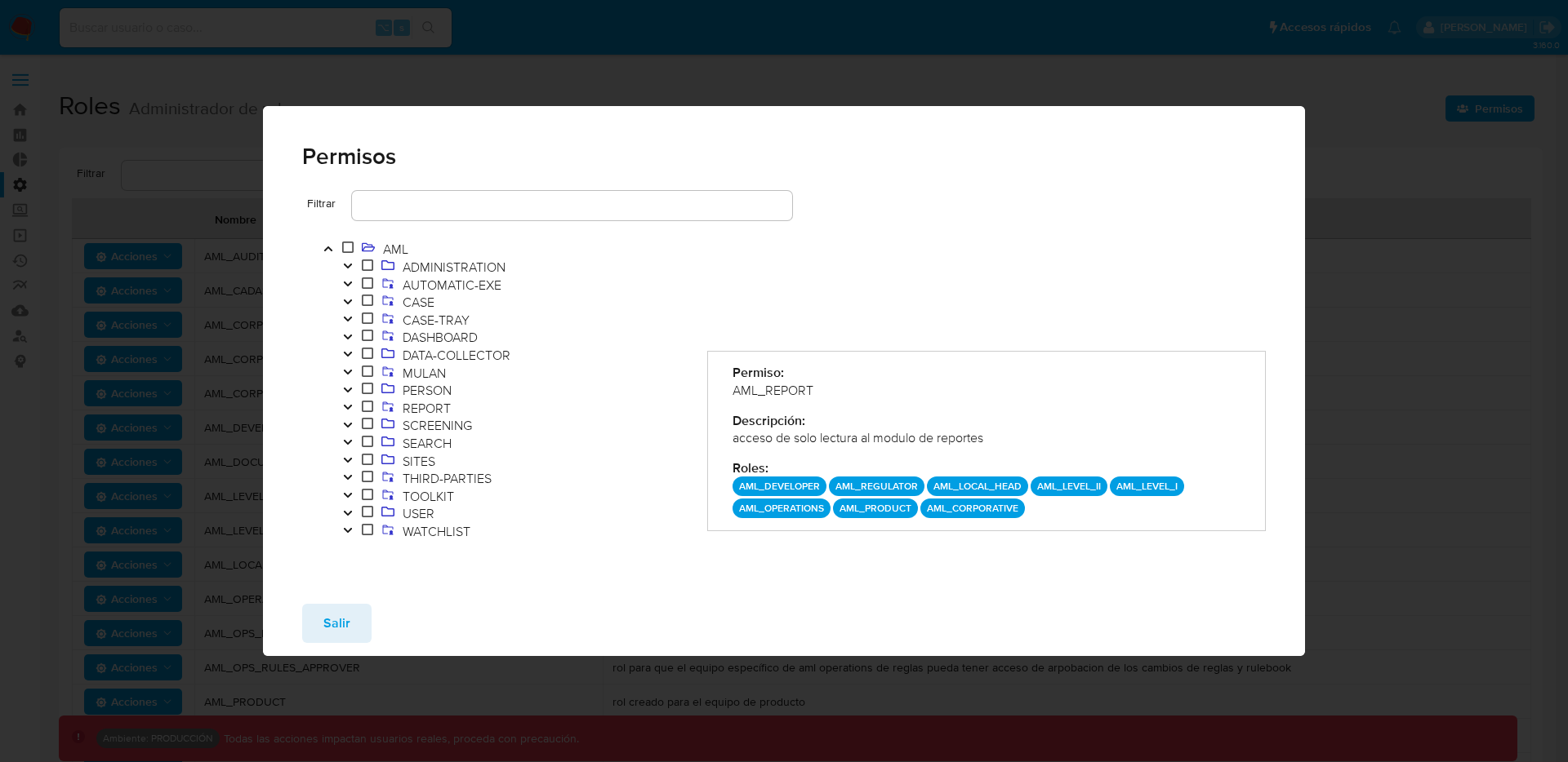
drag, startPoint x: 1002, startPoint y: 436, endPoint x: 733, endPoint y: 437, distance: 269.0
click at [733, 437] on div "acceso de solo lectura al modulo de reportes" at bounding box center [986, 438] width 509 height 18
click at [430, 268] on span "ADMINISTRATION" at bounding box center [454, 267] width 111 height 18
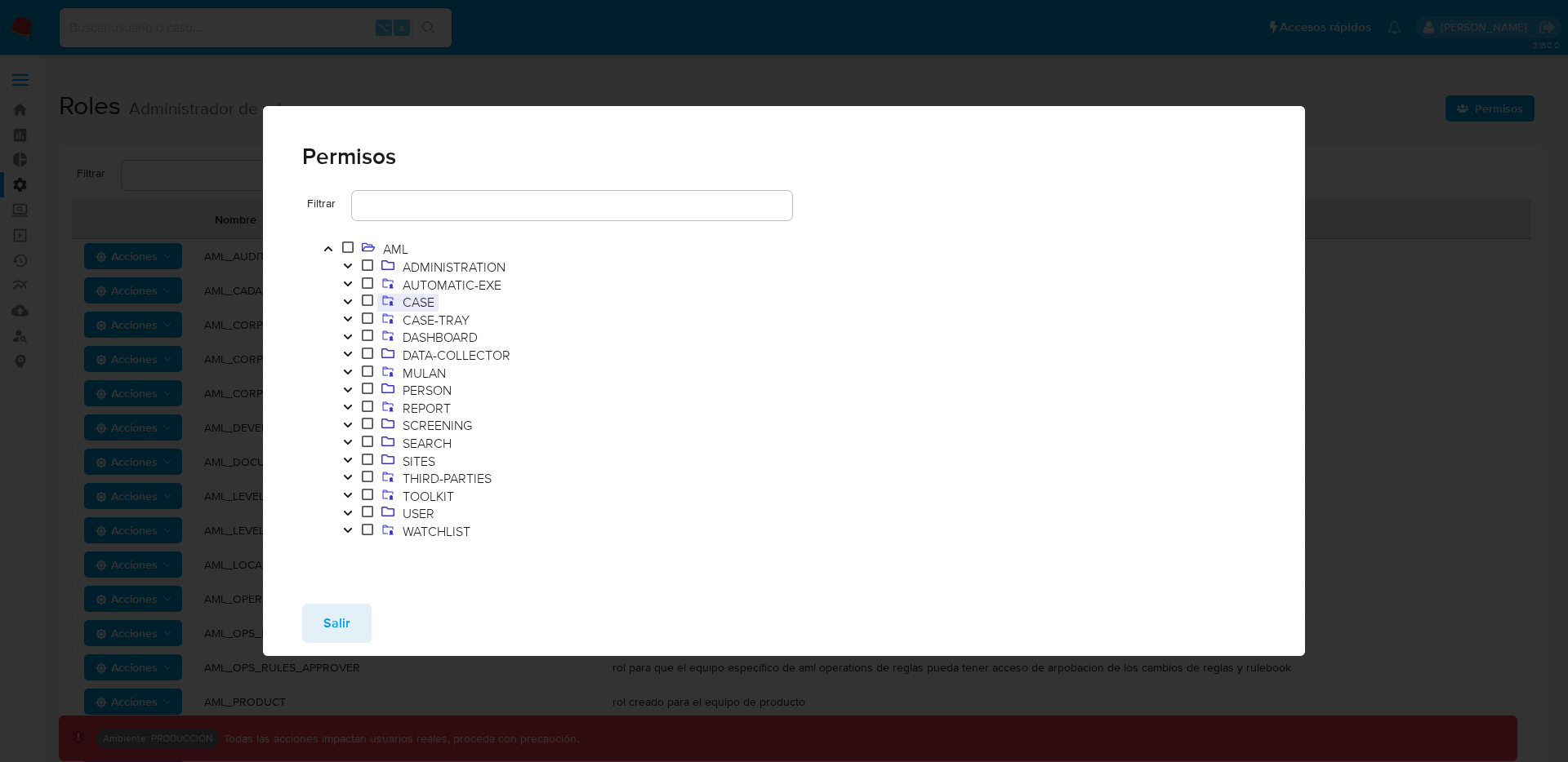
click at [428, 293] on span "CASE" at bounding box center [419, 302] width 40 height 18
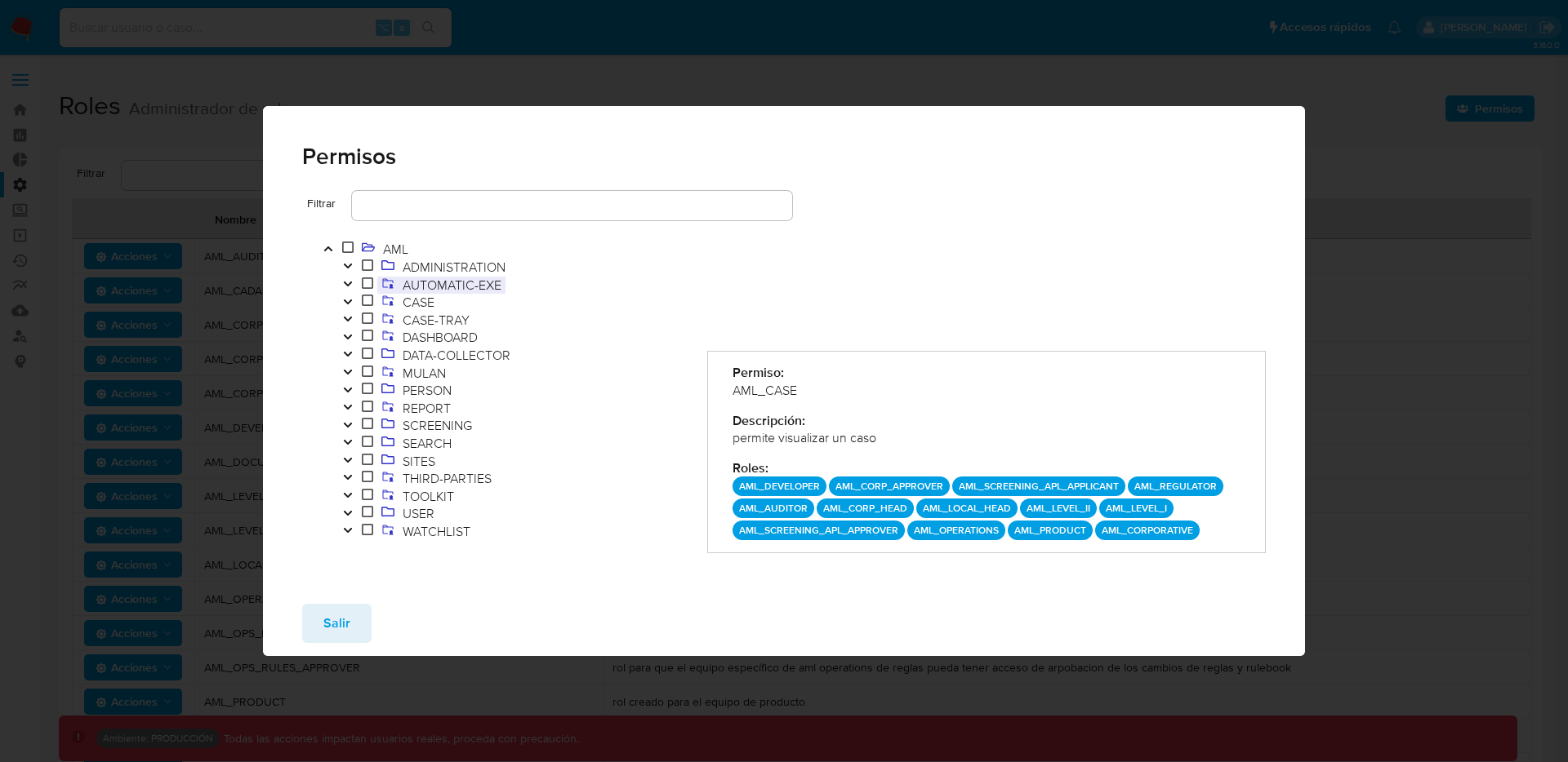
click at [430, 288] on span "AUTOMATIC-EXE" at bounding box center [452, 284] width 107 height 18
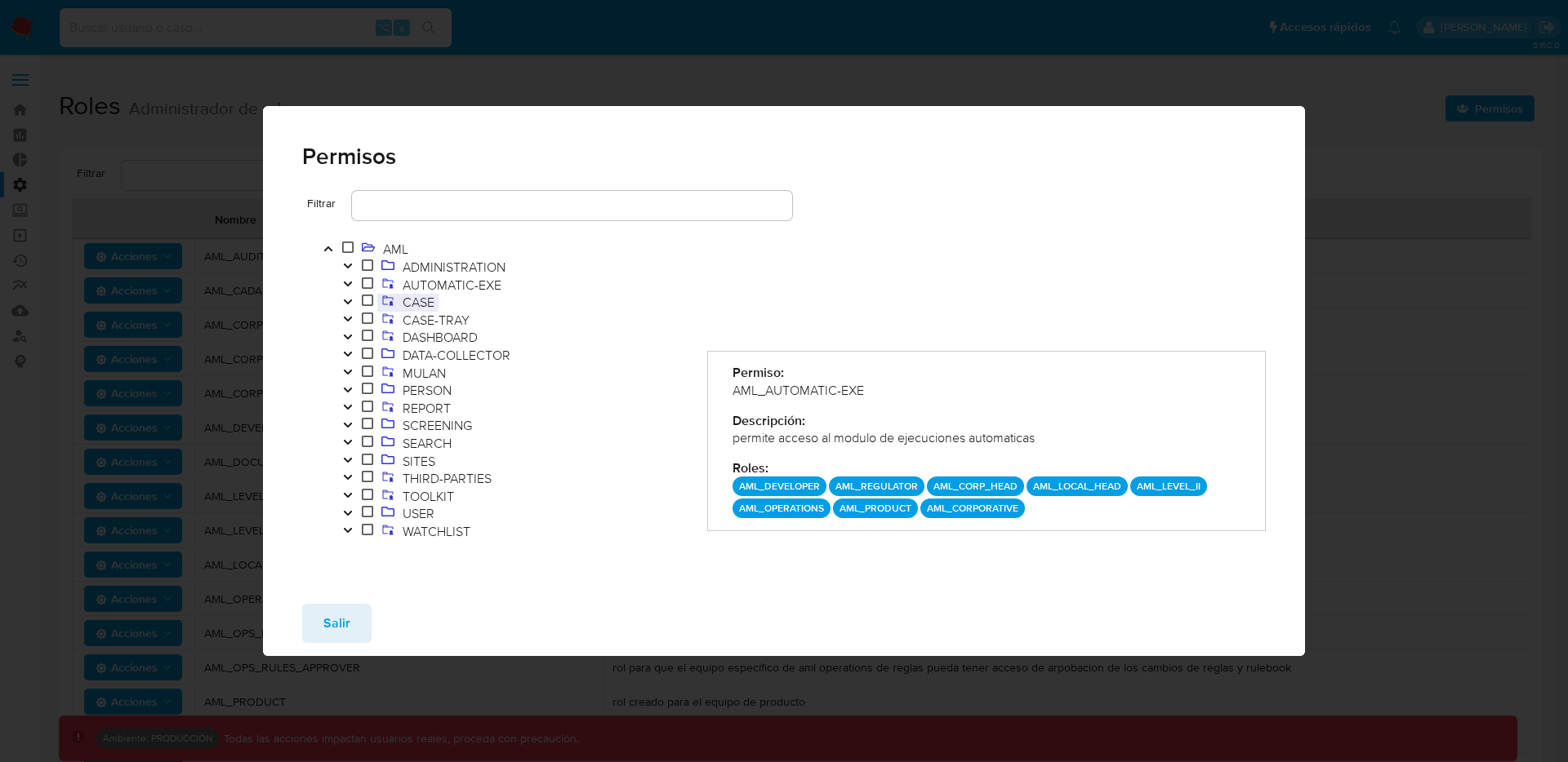
click at [428, 298] on span "CASE" at bounding box center [419, 302] width 40 height 18
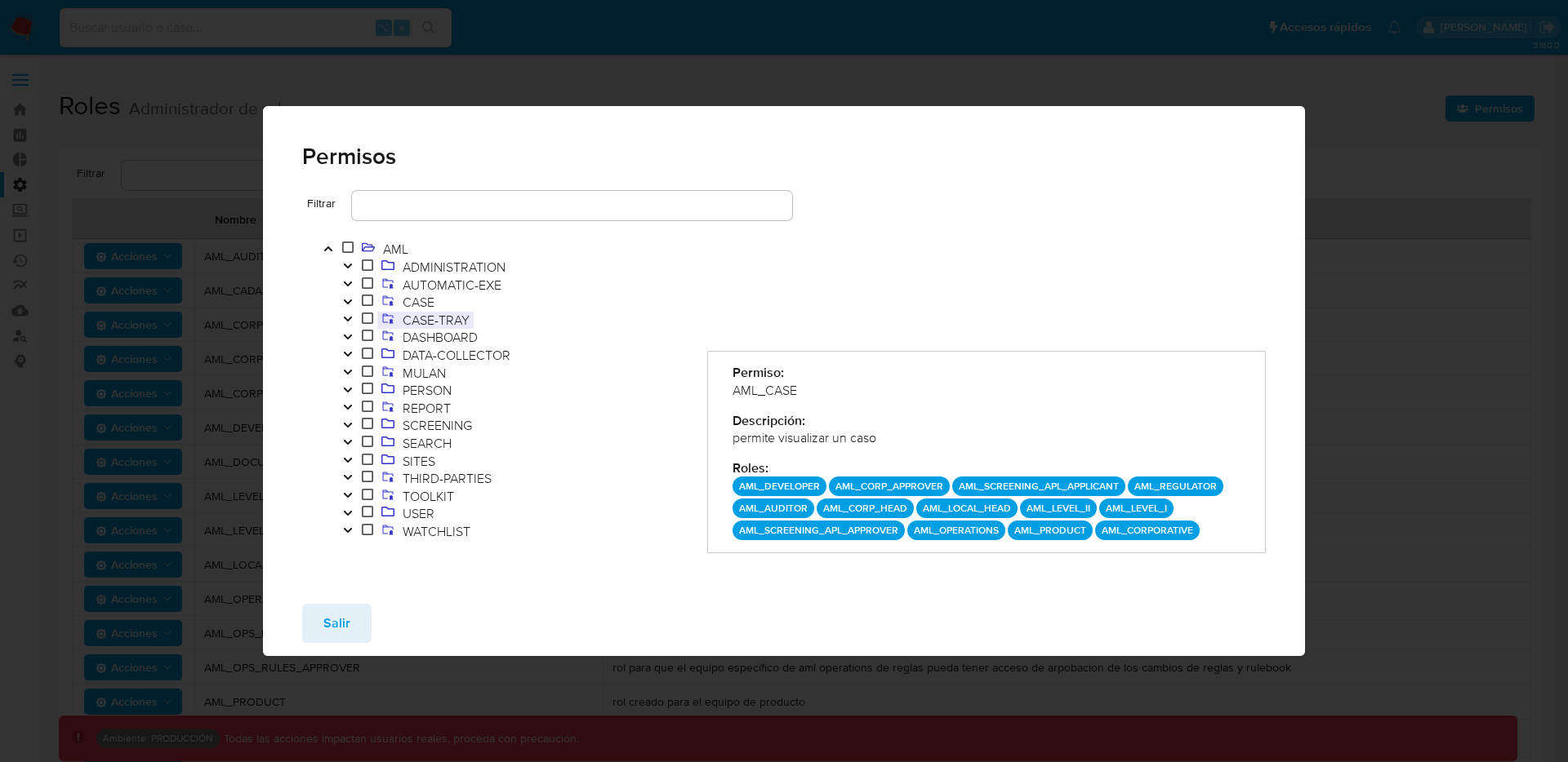
click at [427, 323] on span "CASE-TRAY" at bounding box center [436, 320] width 75 height 18
click at [424, 356] on span "DATA-COLLECTOR" at bounding box center [456, 355] width 116 height 18
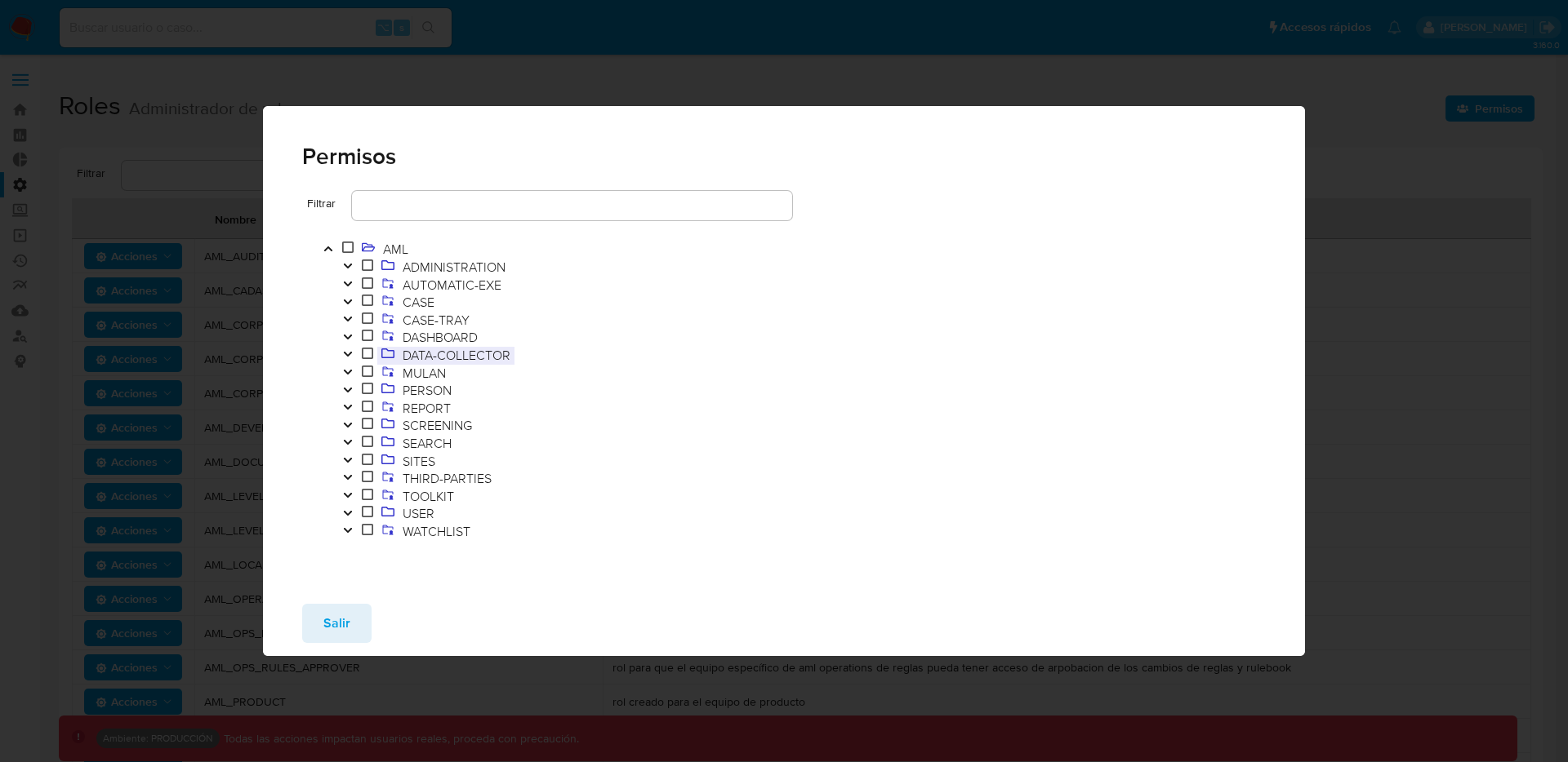
click at [425, 361] on span "DATA-COLLECTOR" at bounding box center [456, 355] width 116 height 18
click at [423, 368] on span "MULAN" at bounding box center [425, 373] width 51 height 18
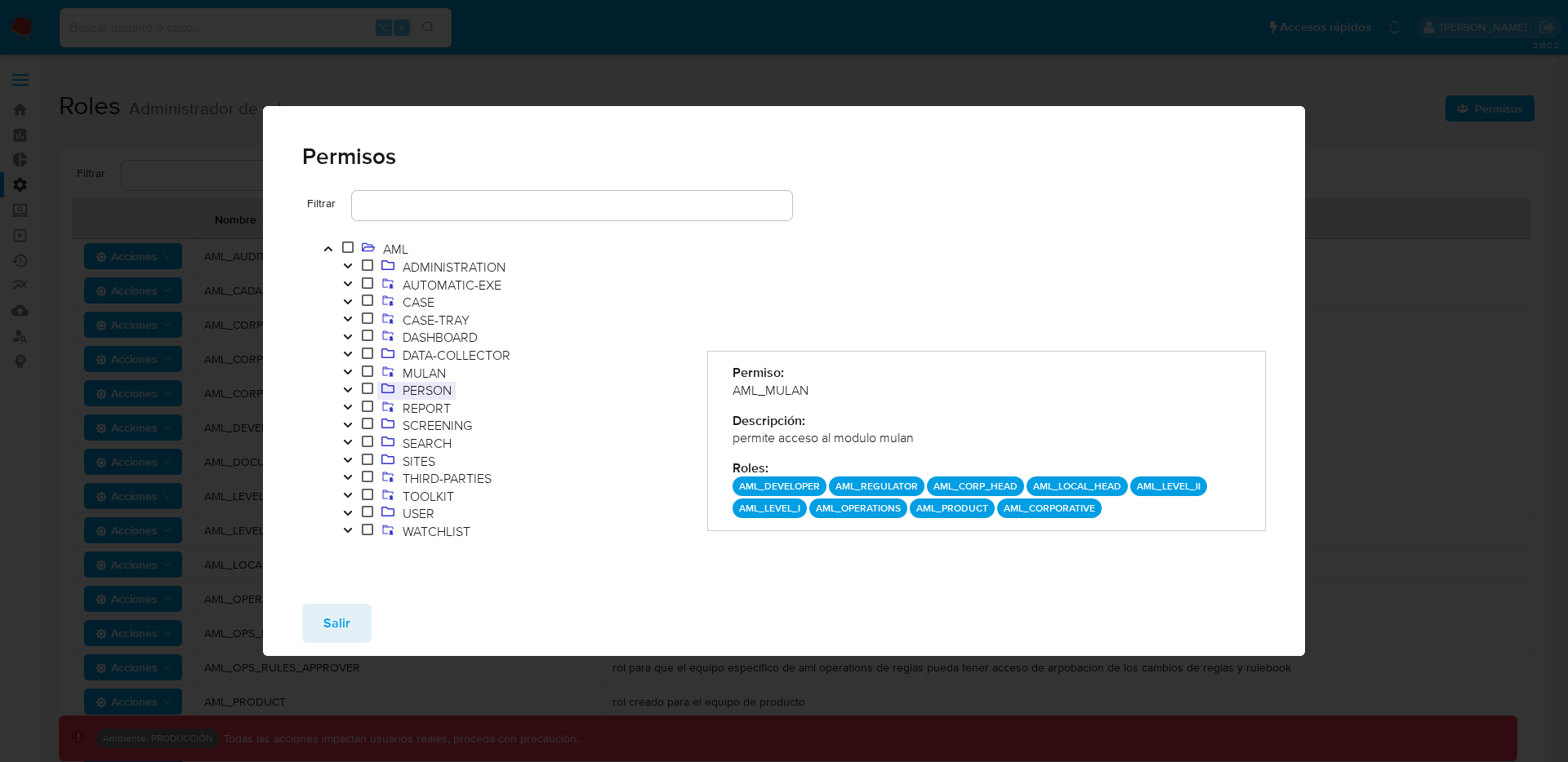
click at [430, 397] on span "PERSON" at bounding box center [428, 390] width 57 height 18
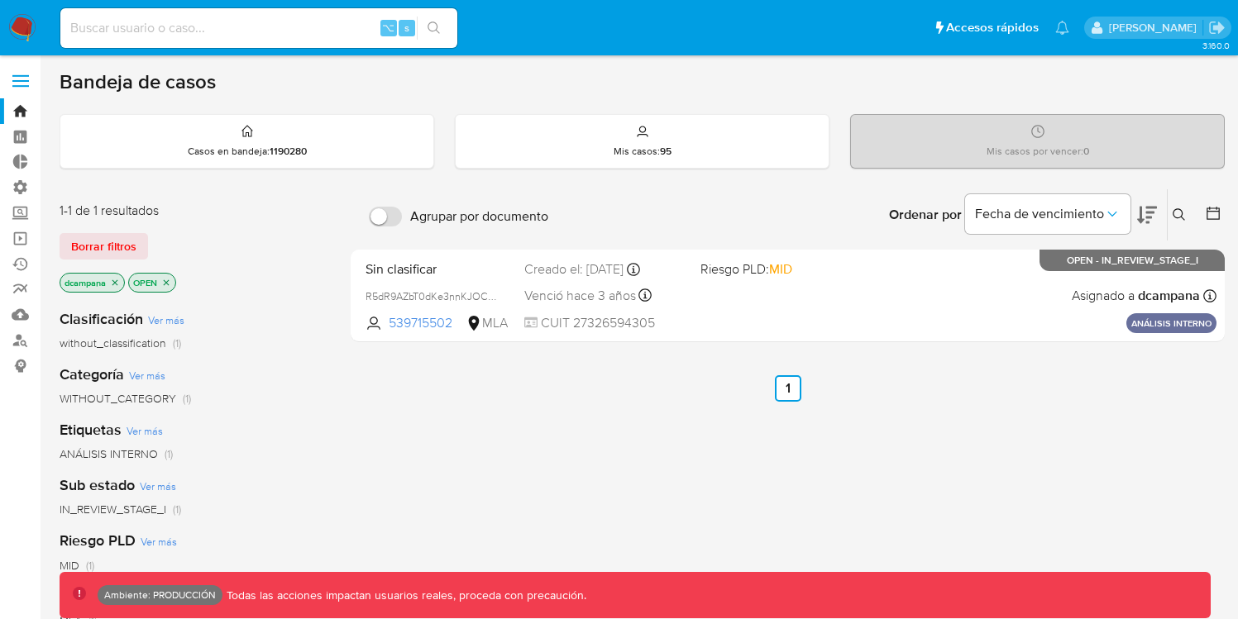
click at [26, 85] on span at bounding box center [20, 86] width 17 height 2
click at [0, 0] on input "checkbox" at bounding box center [0, 0] width 0 height 0
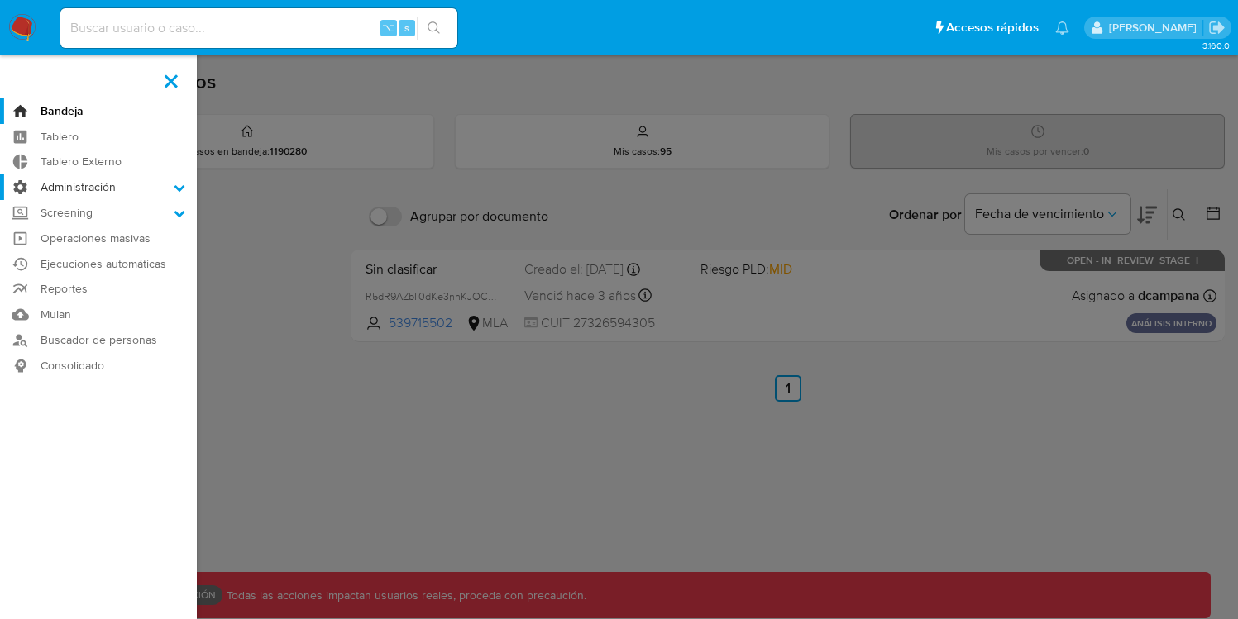
click at [95, 191] on label "Administración" at bounding box center [98, 187] width 197 height 26
click at [0, 0] on input "Administración" at bounding box center [0, 0] width 0 height 0
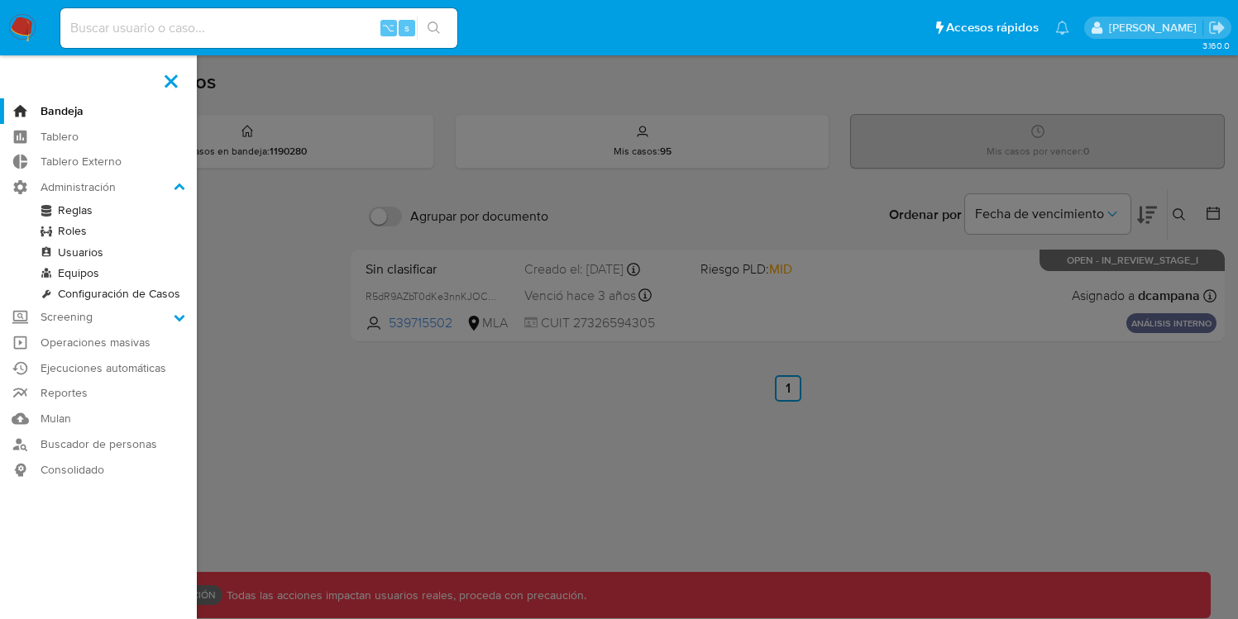
click at [380, 84] on label at bounding box center [619, 309] width 1238 height 619
click at [0, 0] on input "checkbox" at bounding box center [0, 0] width 0 height 0
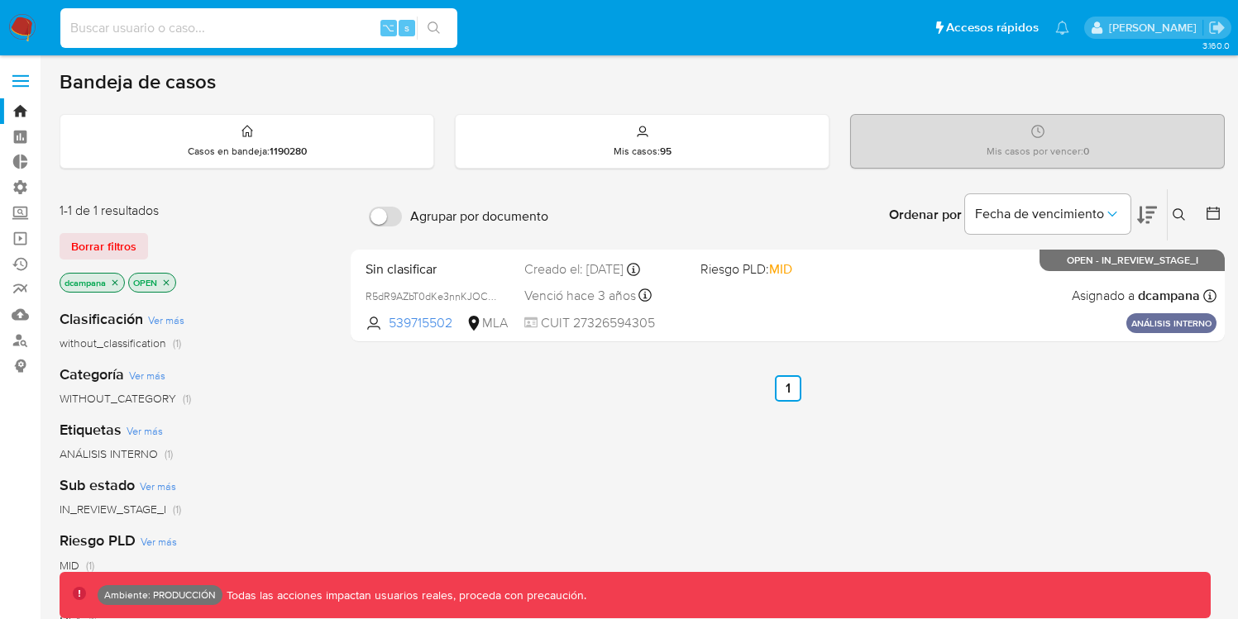
click at [174, 27] on input at bounding box center [258, 27] width 397 height 21
type input "pichicampana2007"
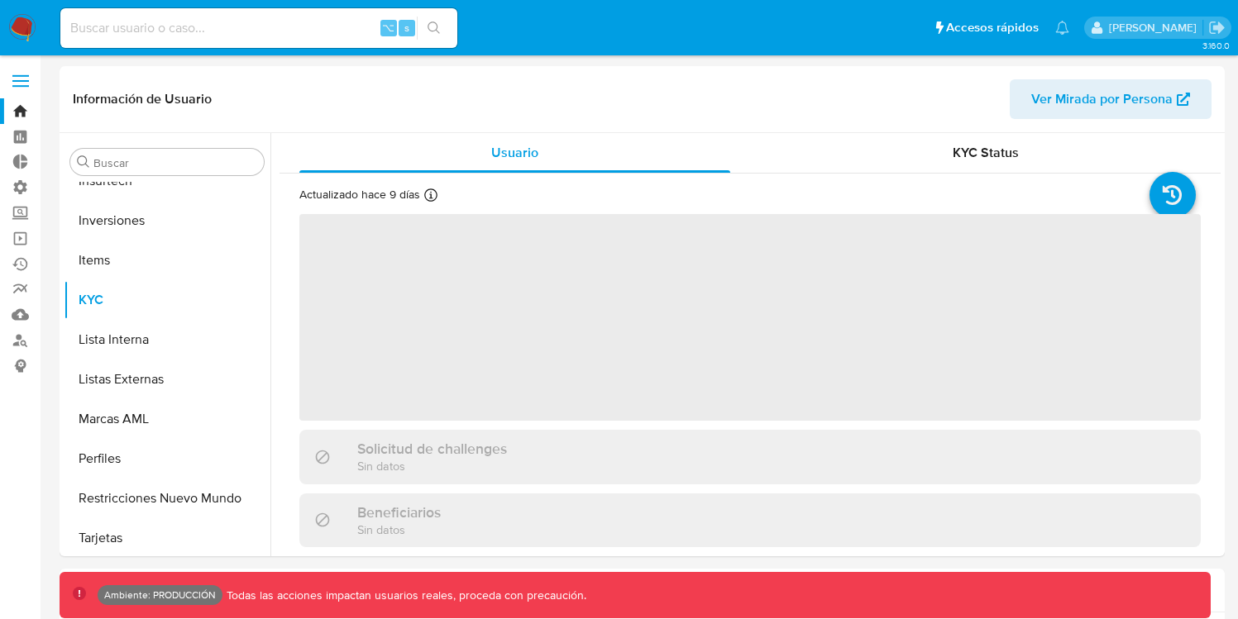
scroll to position [778, 0]
select select "10"
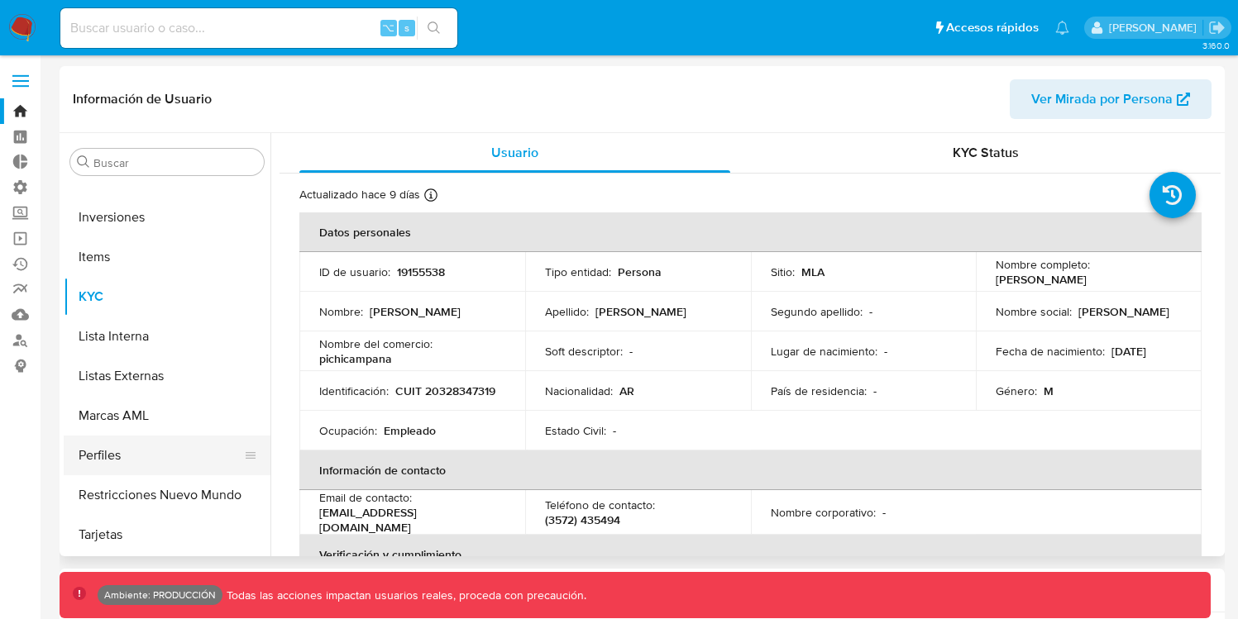
click at [146, 463] on button "Perfiles" at bounding box center [160, 456] width 193 height 40
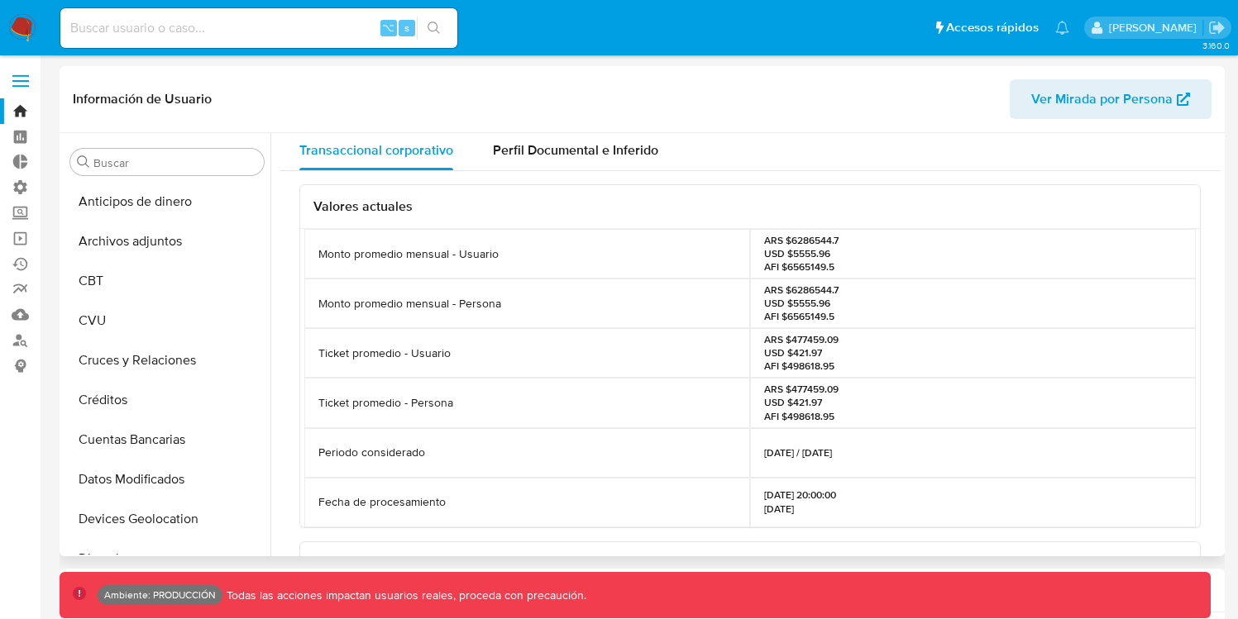
scroll to position [0, 0]
click at [538, 164] on div "Perfil Documental e Inferido" at bounding box center [575, 153] width 165 height 40
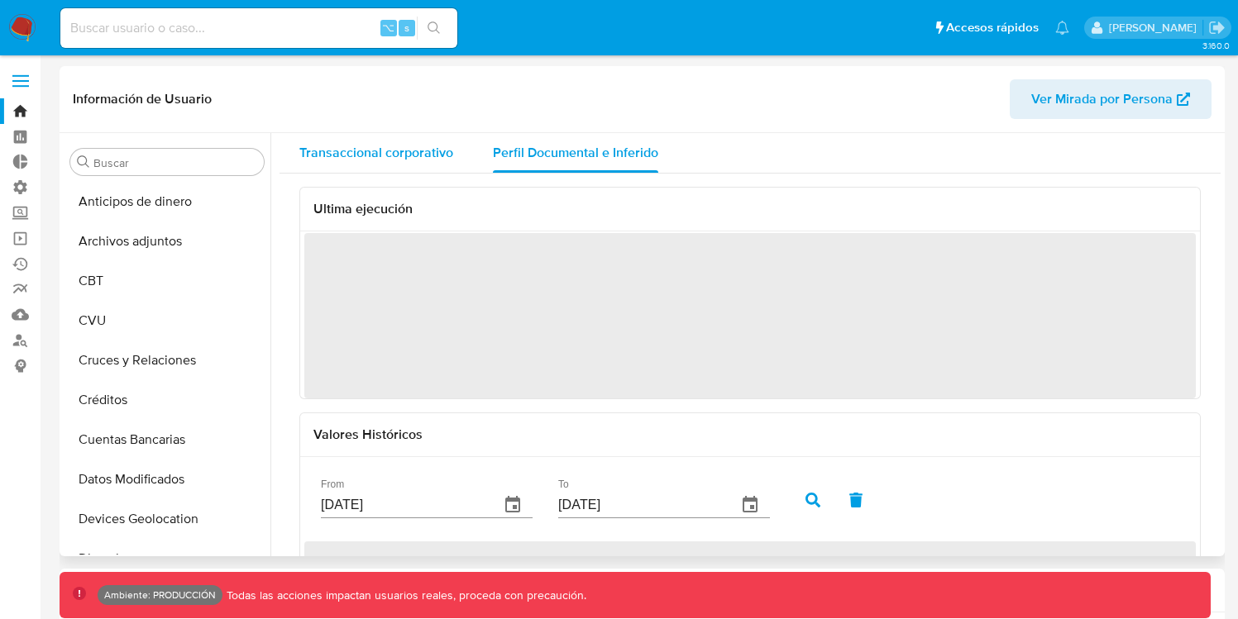
click at [408, 152] on span "Transaccional corporativo" at bounding box center [376, 152] width 154 height 19
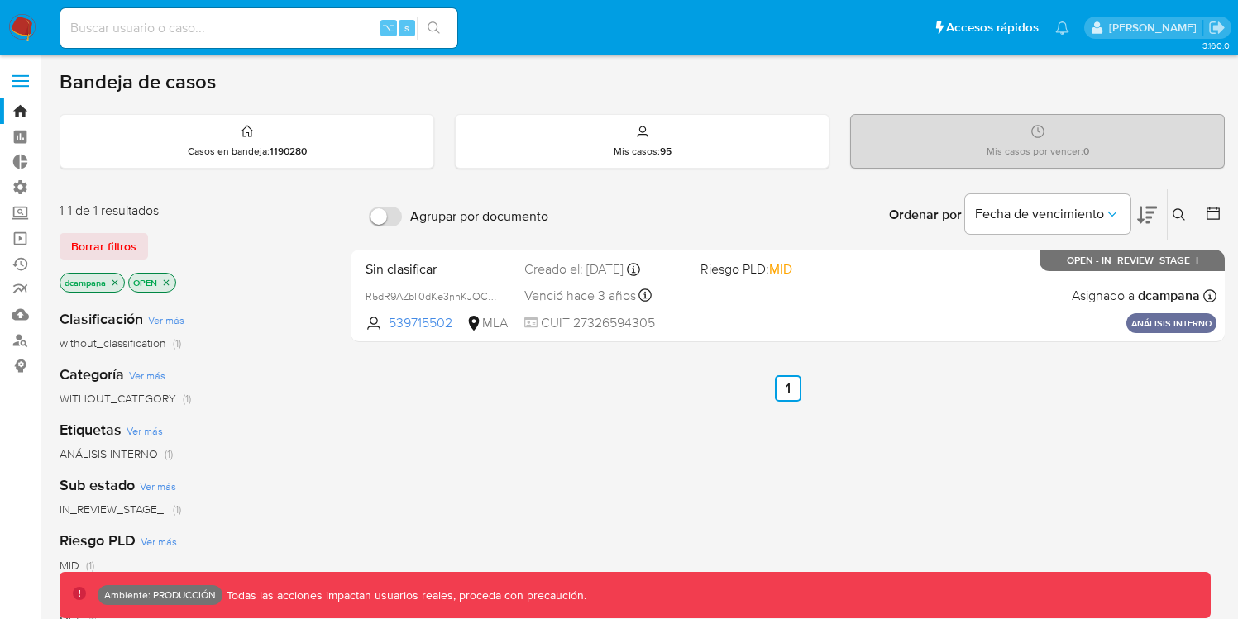
click at [23, 84] on label at bounding box center [20, 81] width 41 height 35
click at [0, 0] on input "checkbox" at bounding box center [0, 0] width 0 height 0
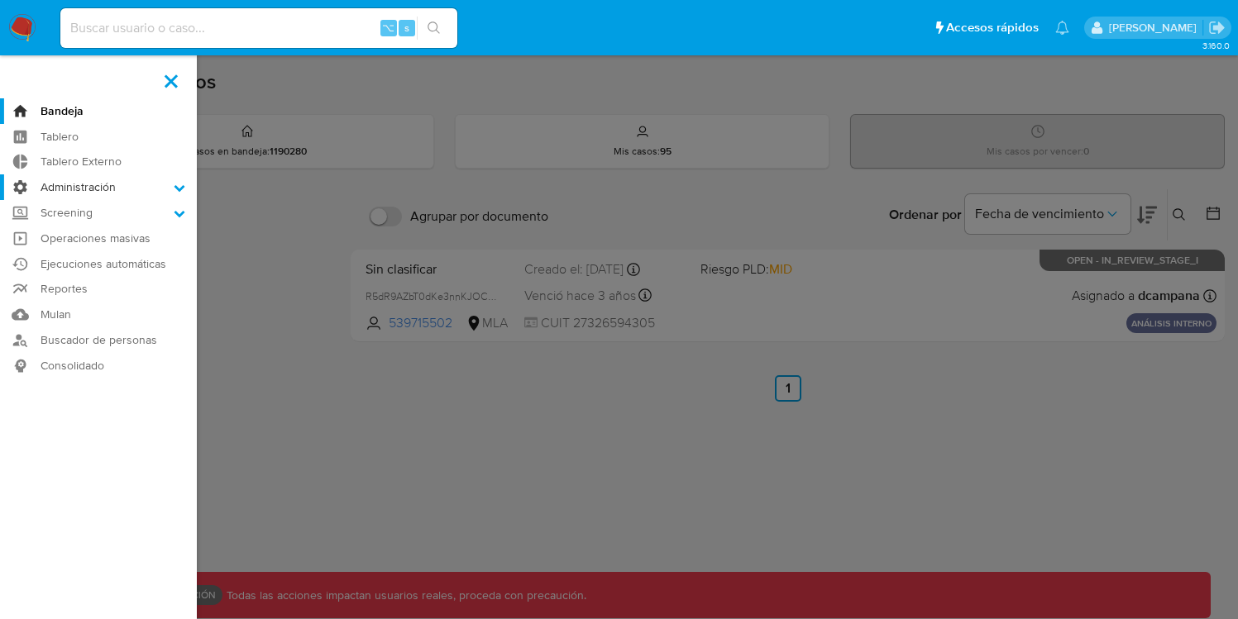
click at [88, 187] on label "Administración" at bounding box center [98, 187] width 197 height 26
click at [0, 0] on input "Administración" at bounding box center [0, 0] width 0 height 0
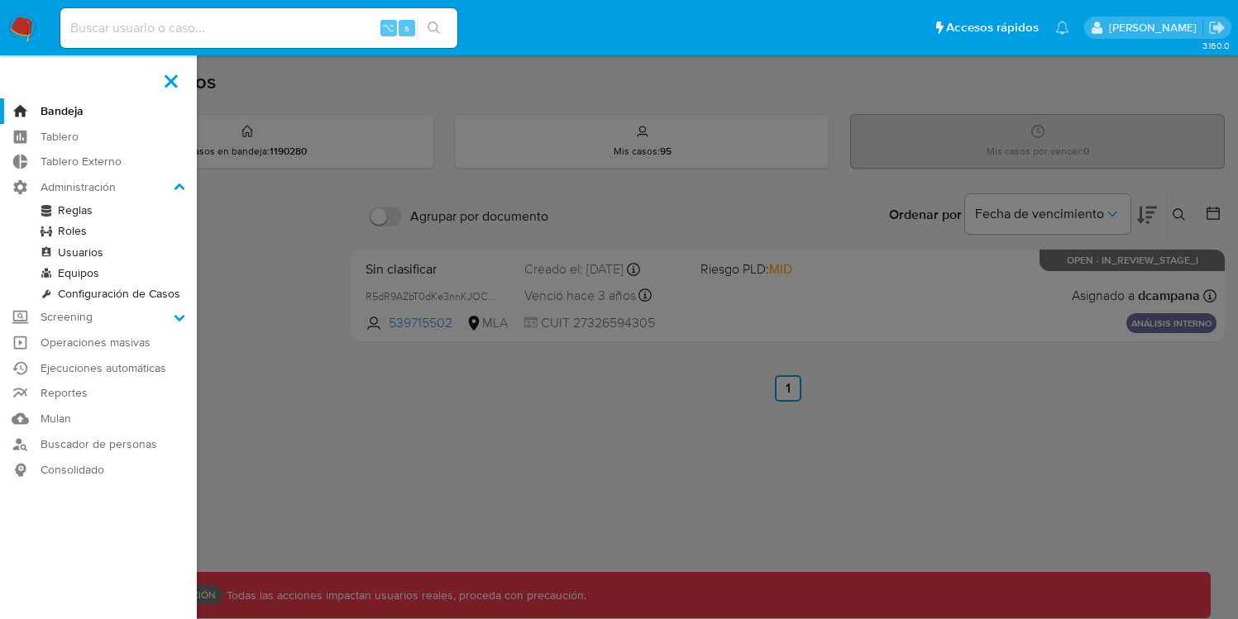
click at [79, 231] on link "Roles" at bounding box center [98, 231] width 197 height 21
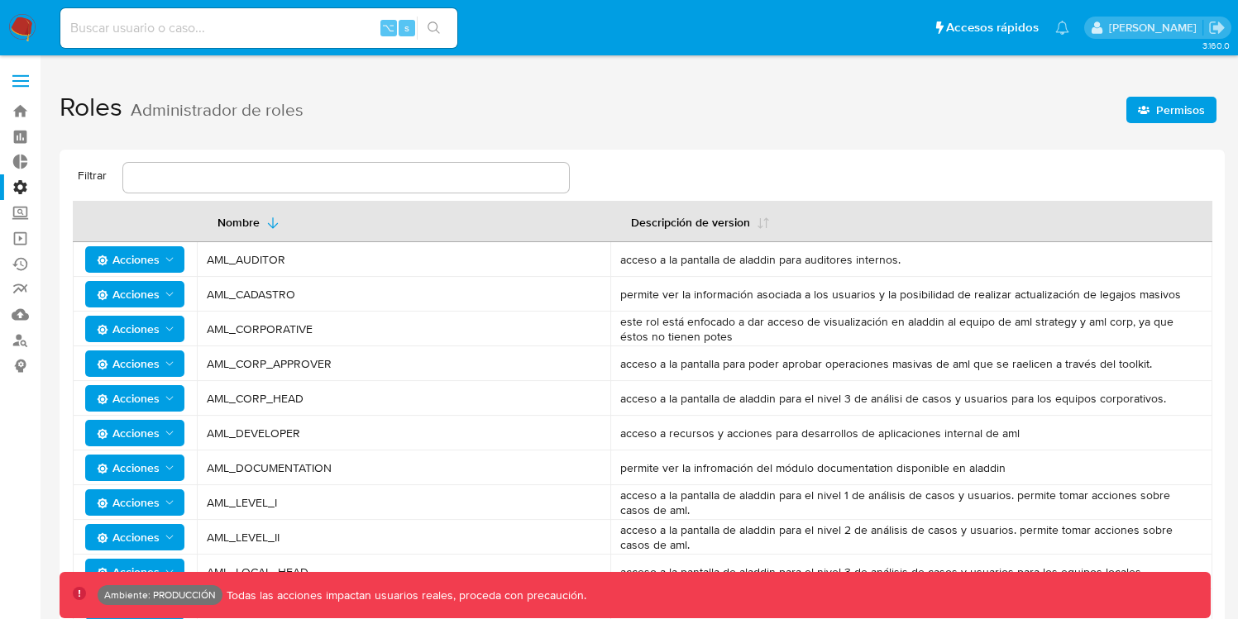
click at [1149, 110] on icon "button" at bounding box center [1144, 110] width 12 height 8
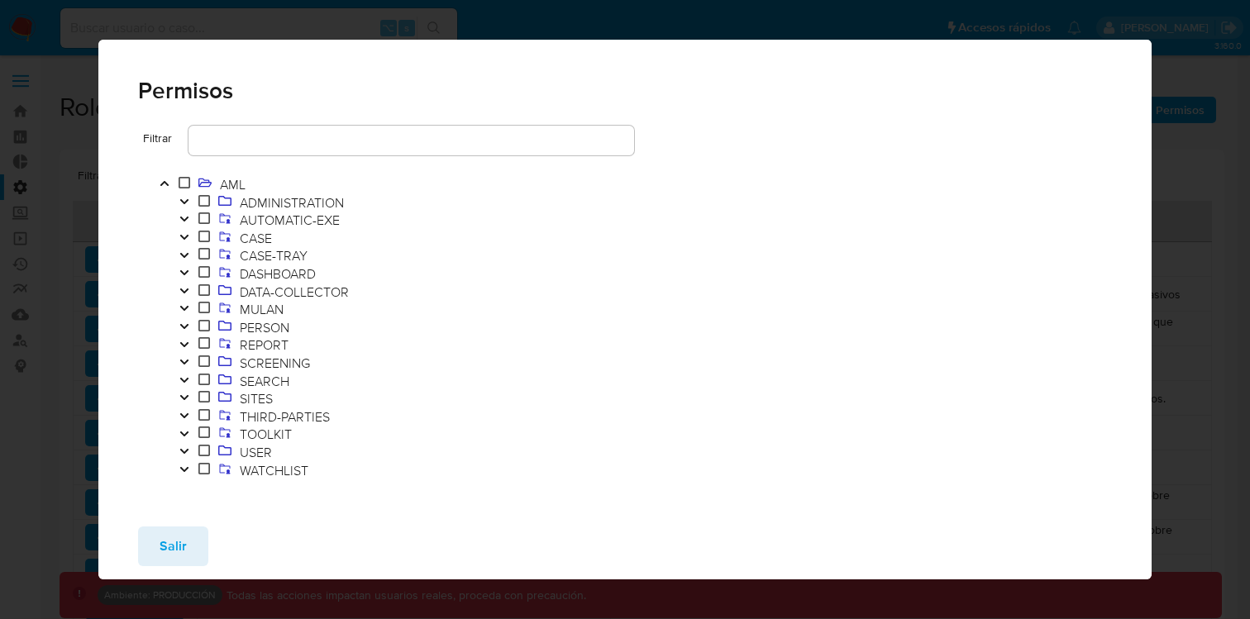
click at [184, 447] on icon "Toggle" at bounding box center [185, 452] width 12 height 10
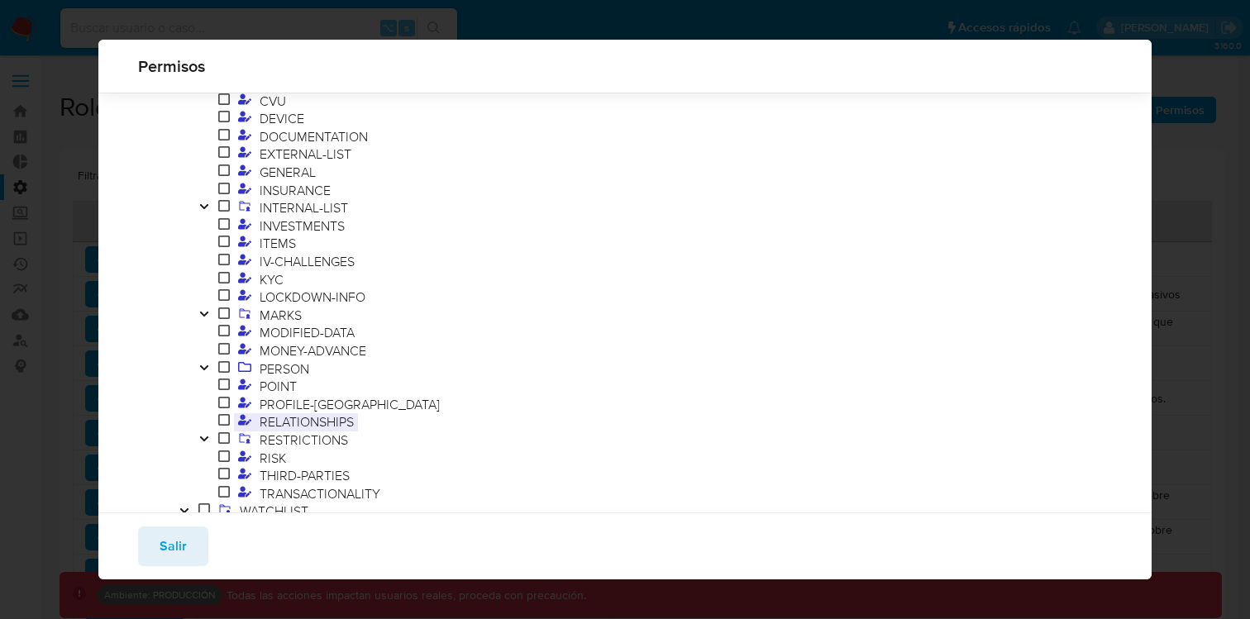
scroll to position [547, 0]
click at [309, 407] on span "PROFILE-[GEOGRAPHIC_DATA]" at bounding box center [350, 408] width 189 height 18
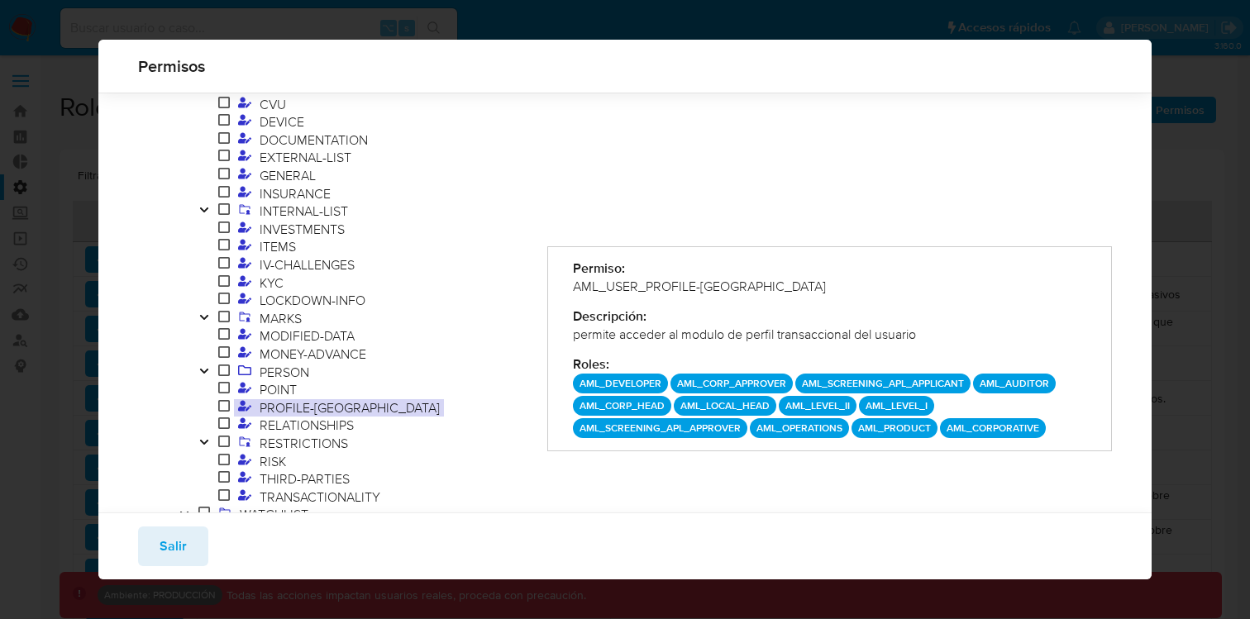
drag, startPoint x: 710, startPoint y: 284, endPoint x: 569, endPoint y: 286, distance: 141.4
click at [573, 286] on div "AML_USER_PROFILE-[GEOGRAPHIC_DATA]" at bounding box center [829, 287] width 513 height 18
